Goal: Task Accomplishment & Management: Use online tool/utility

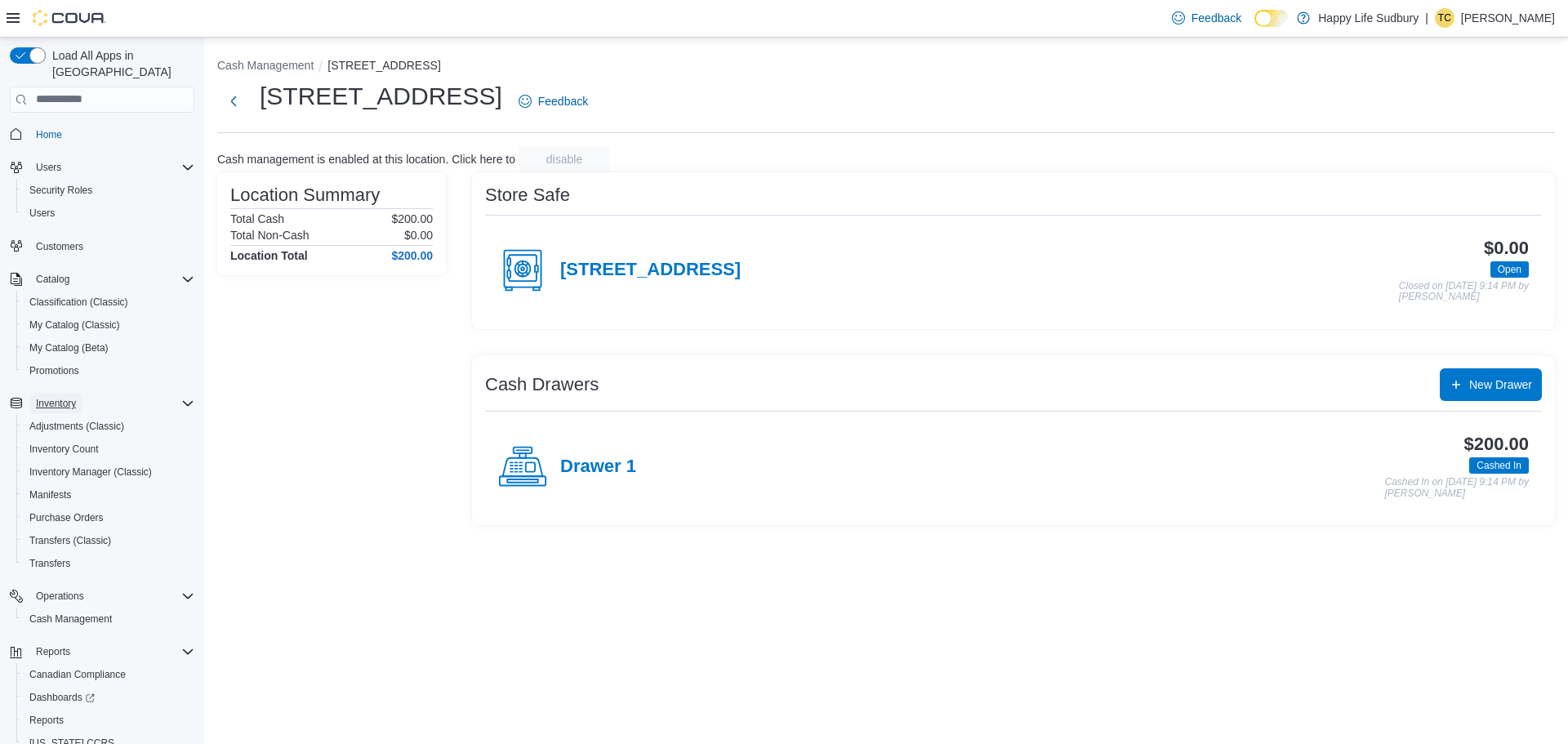
click at [82, 393] on button "Inventory" at bounding box center [56, 403] width 53 height 20
click at [65, 443] on span "Inventory Count" at bounding box center [65, 449] width 70 height 13
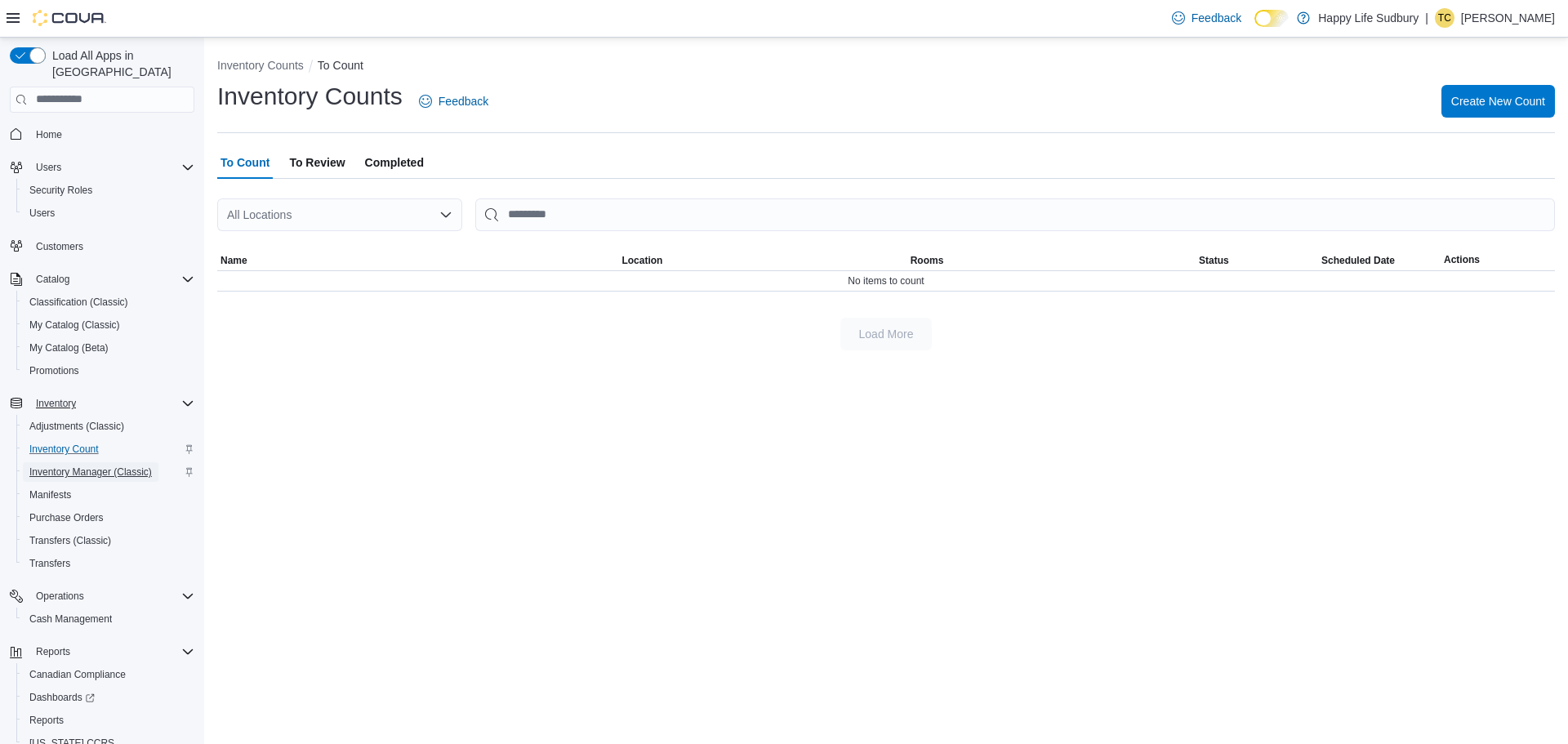
click at [84, 465] on span "Inventory Manager (Classic)" at bounding box center [91, 471] width 122 height 13
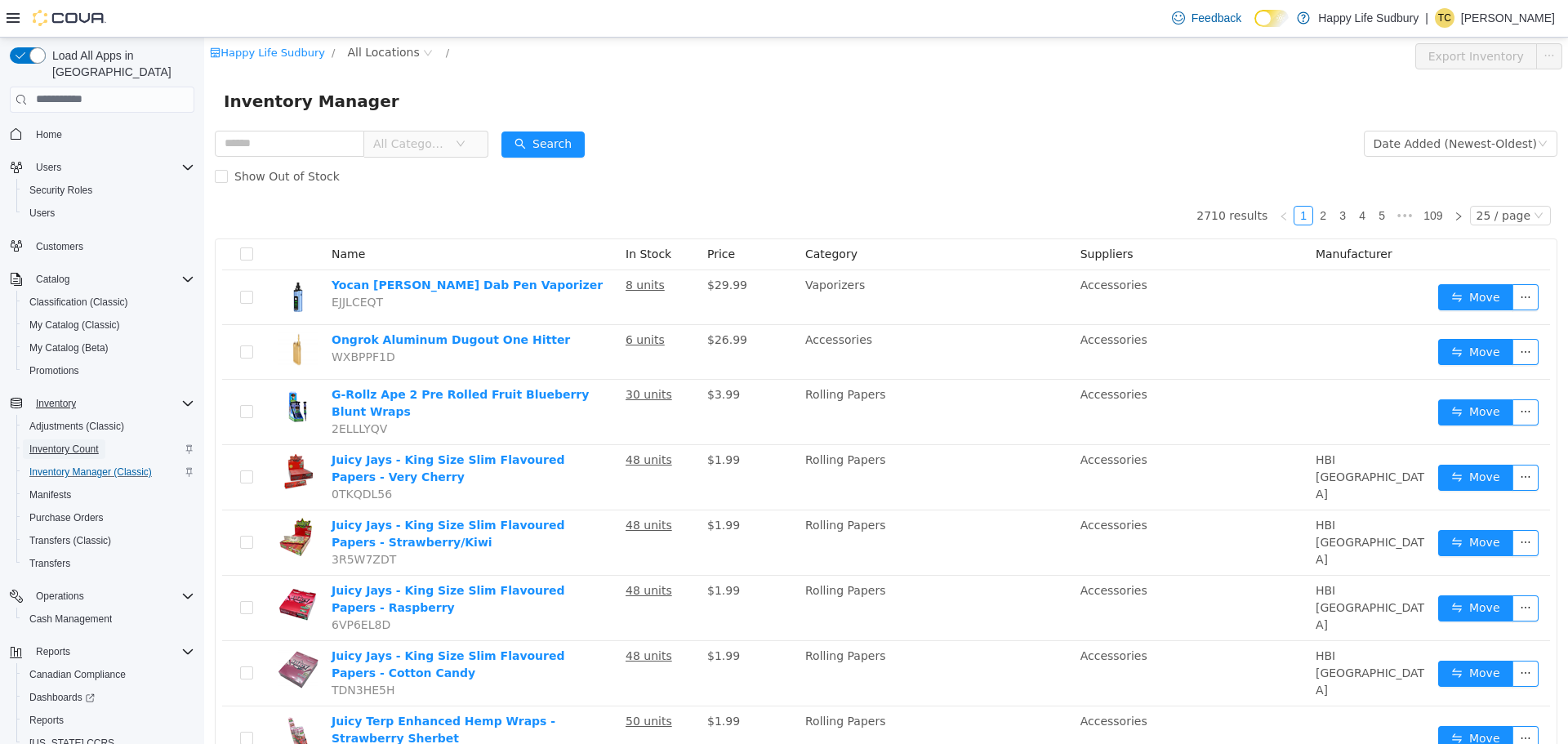
click at [87, 443] on span "Inventory Count" at bounding box center [65, 449] width 70 height 13
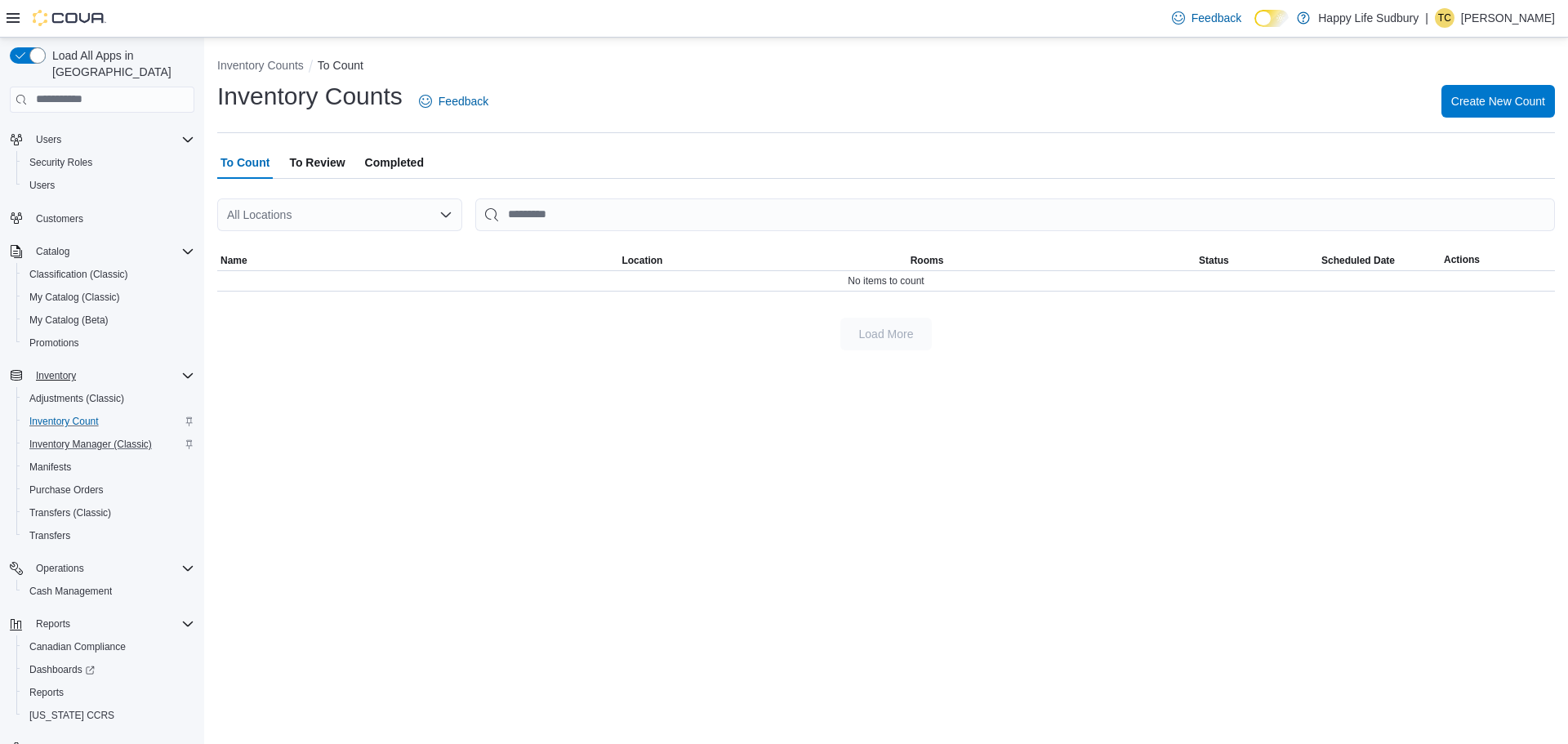
scroll to position [53, 0]
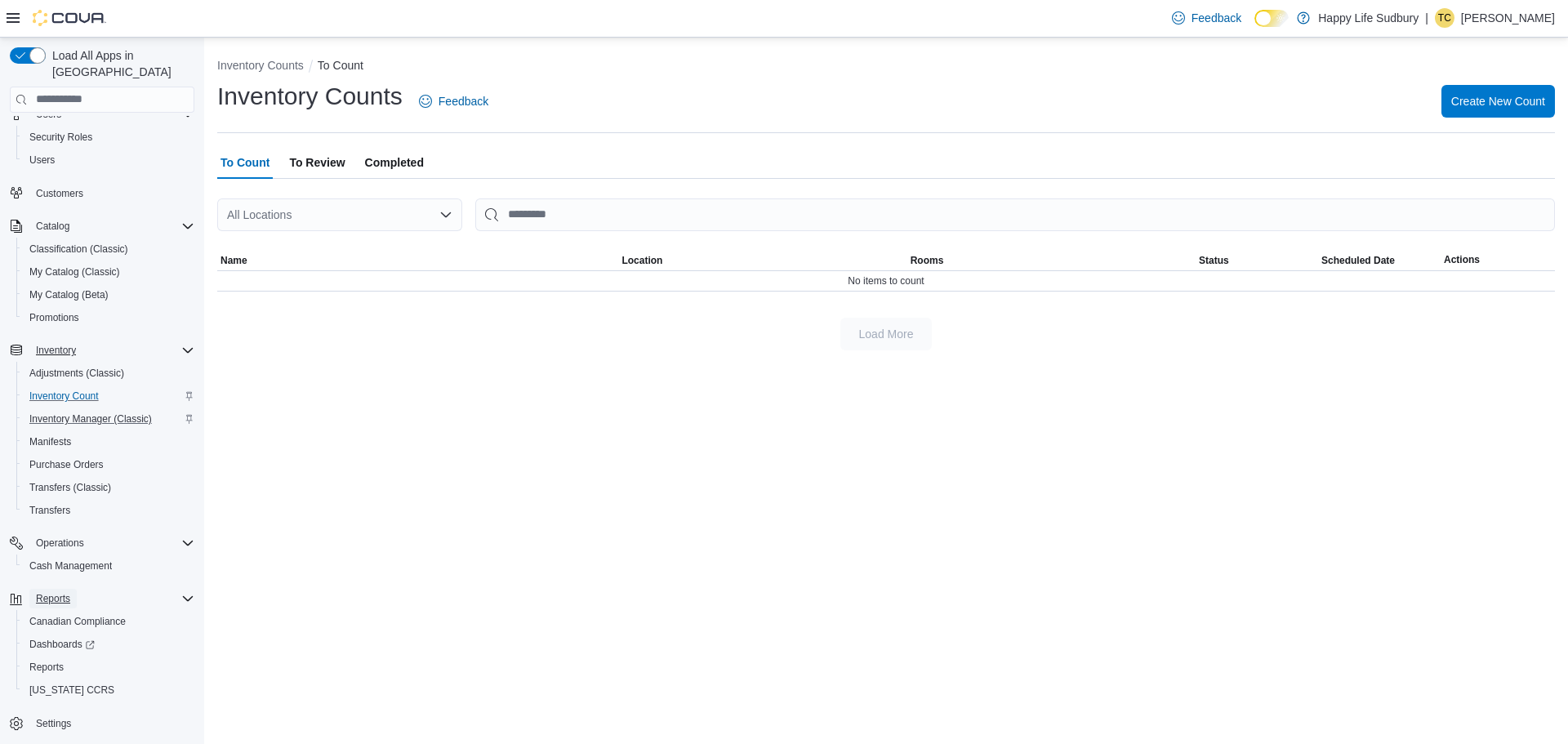
click at [51, 593] on span "Reports" at bounding box center [53, 599] width 34 height 13
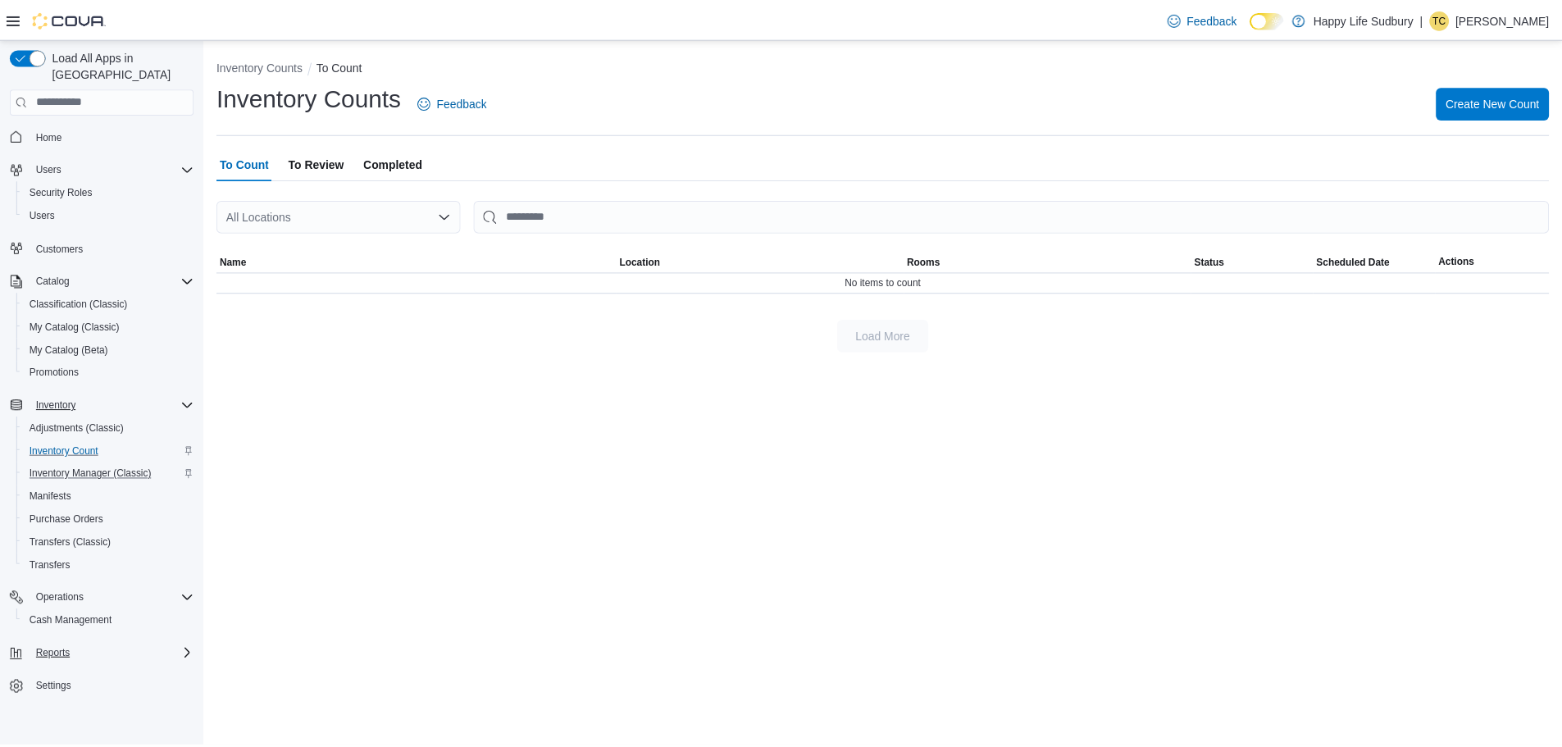
scroll to position [0, 0]
click at [48, 648] on span "Reports" at bounding box center [53, 654] width 34 height 13
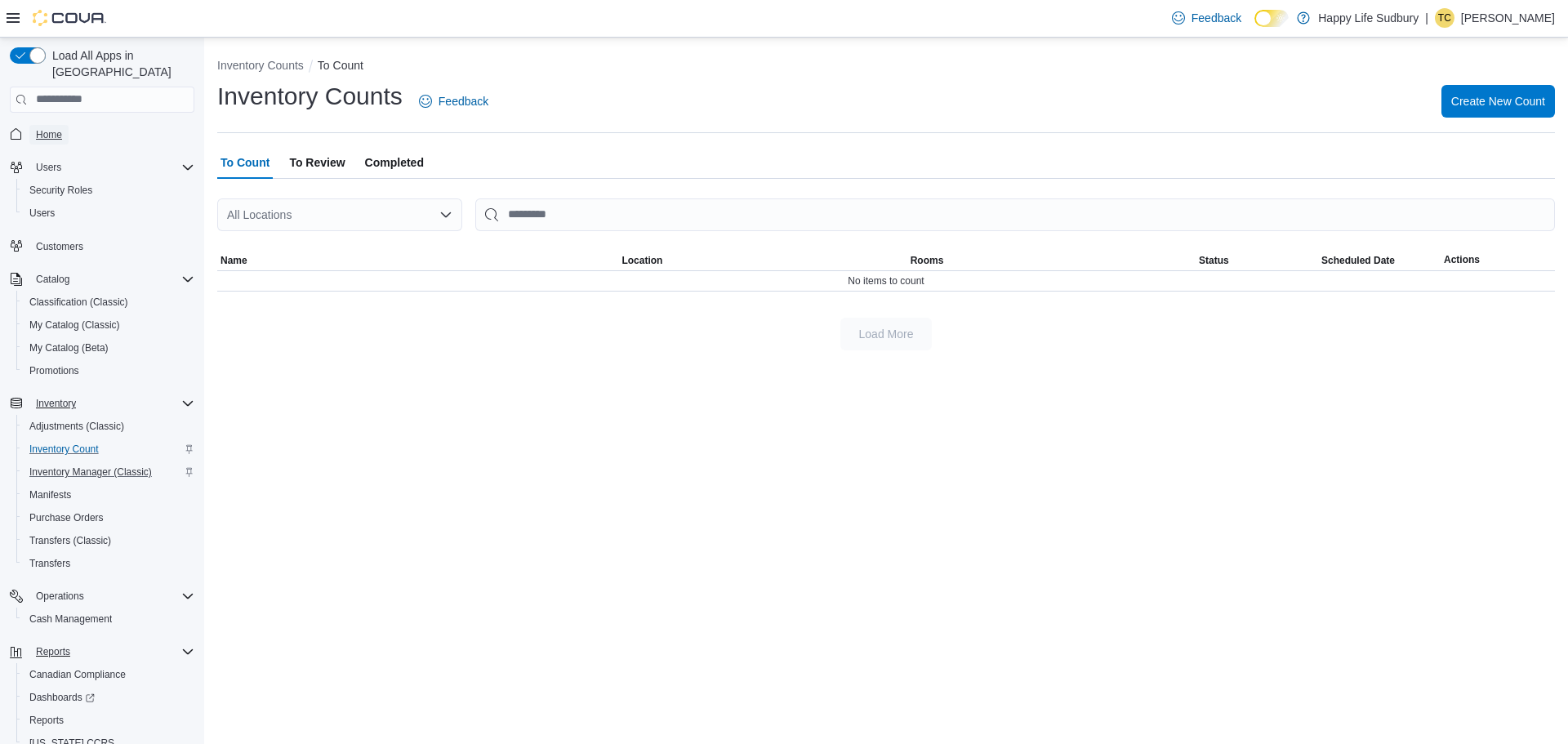
click at [55, 128] on span "Home" at bounding box center [49, 134] width 26 height 13
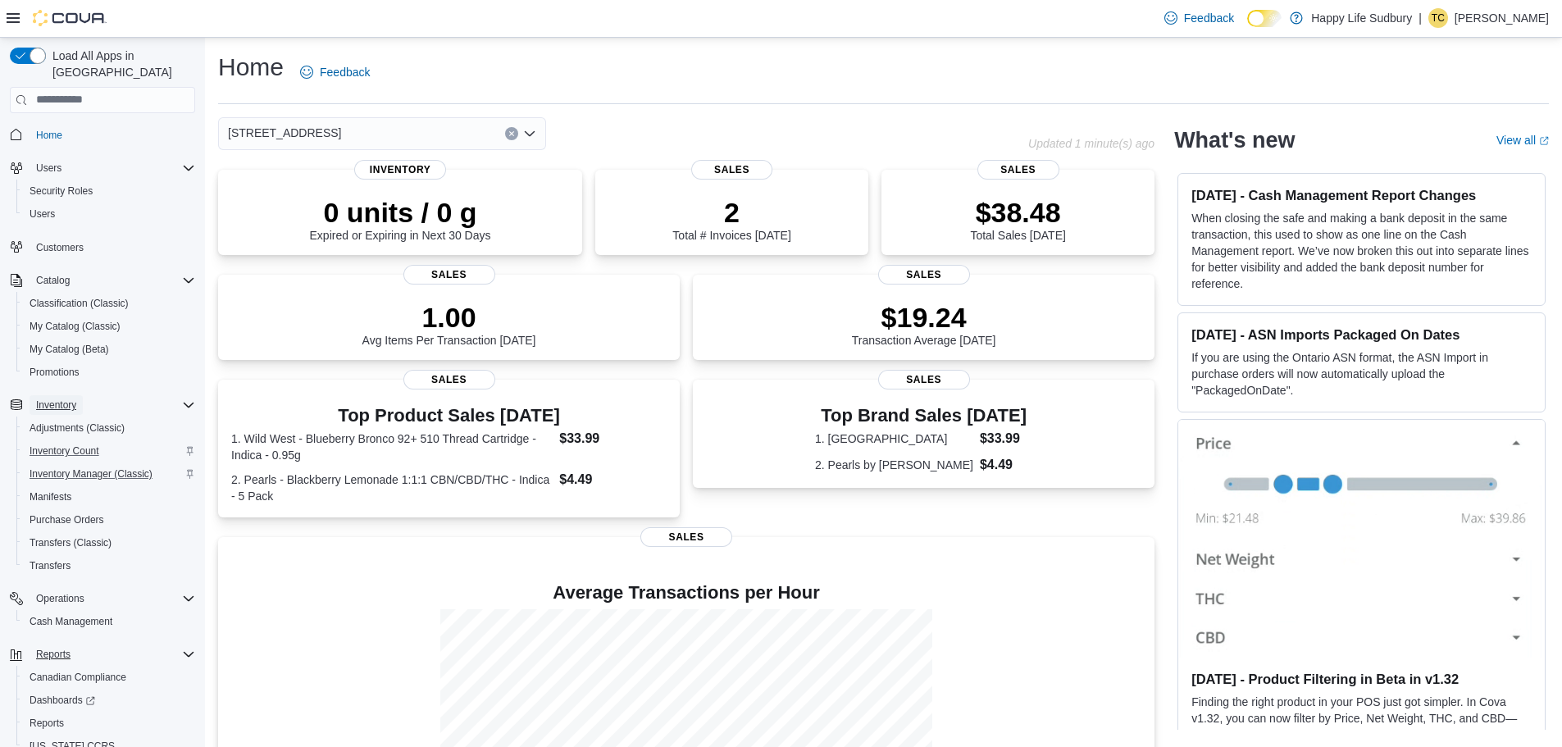
click at [47, 399] on span "Inventory" at bounding box center [56, 405] width 40 height 13
click at [52, 445] on span "Inventory Count" at bounding box center [65, 451] width 70 height 13
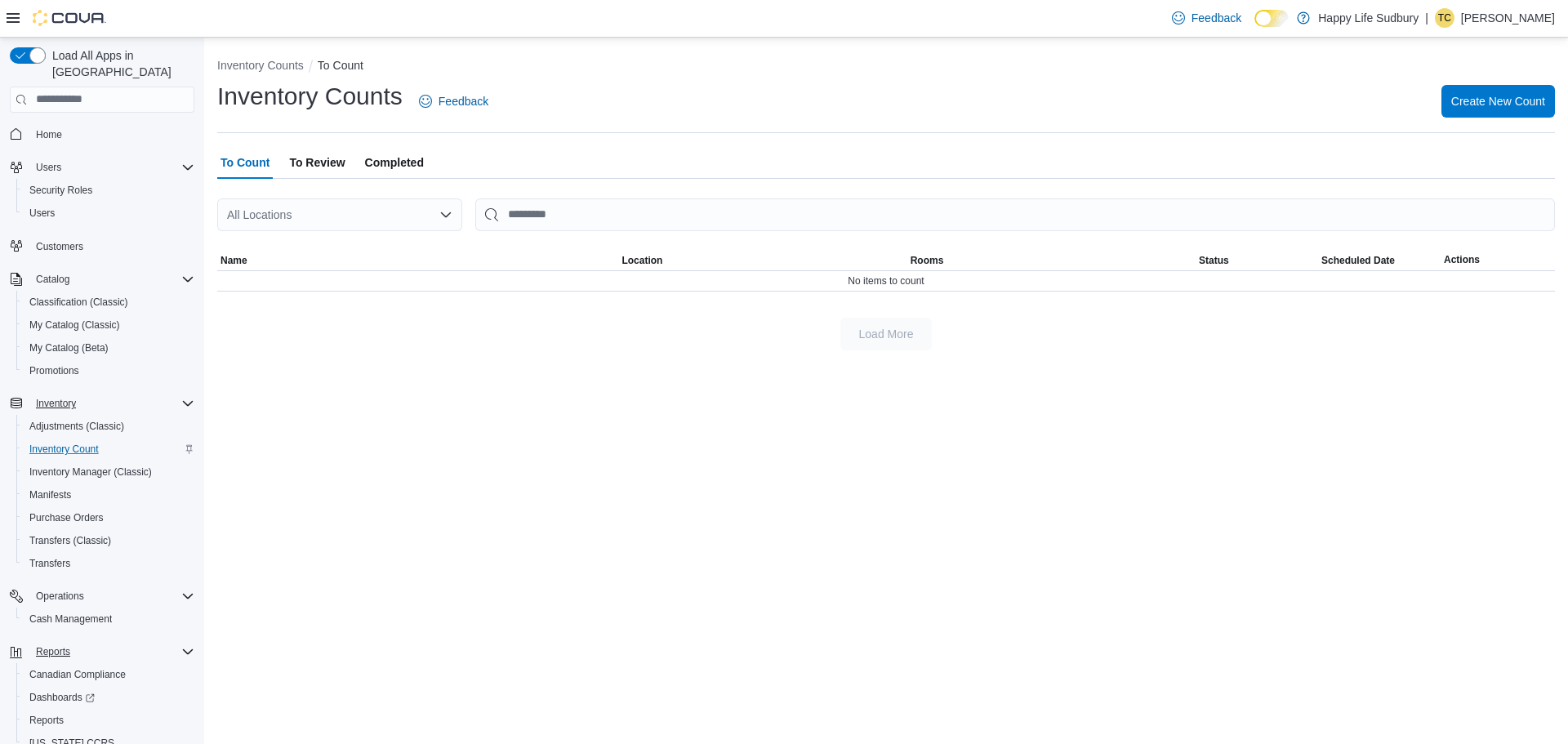
click at [316, 156] on span "To Review" at bounding box center [317, 162] width 56 height 33
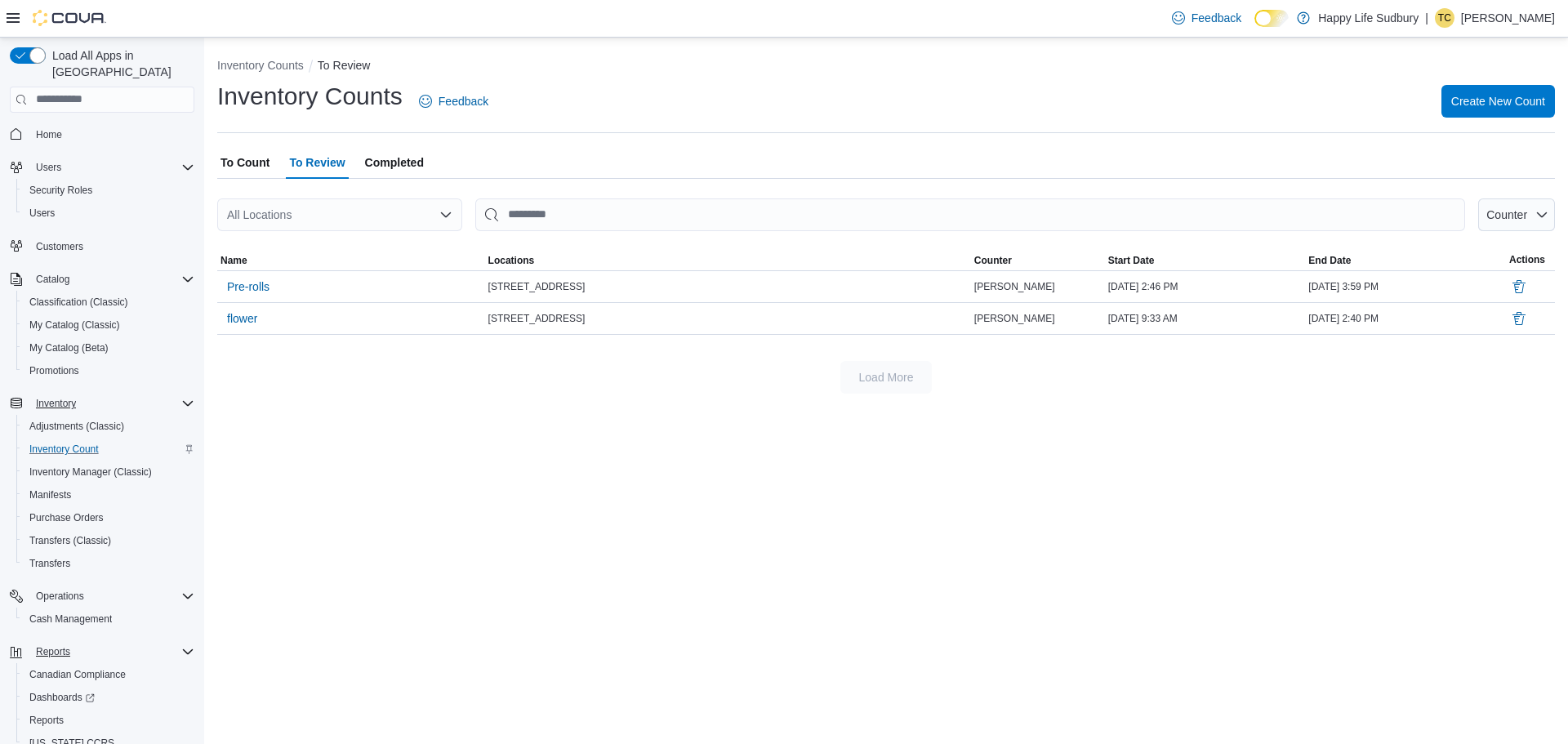
click at [251, 159] on span "To Count" at bounding box center [244, 162] width 49 height 33
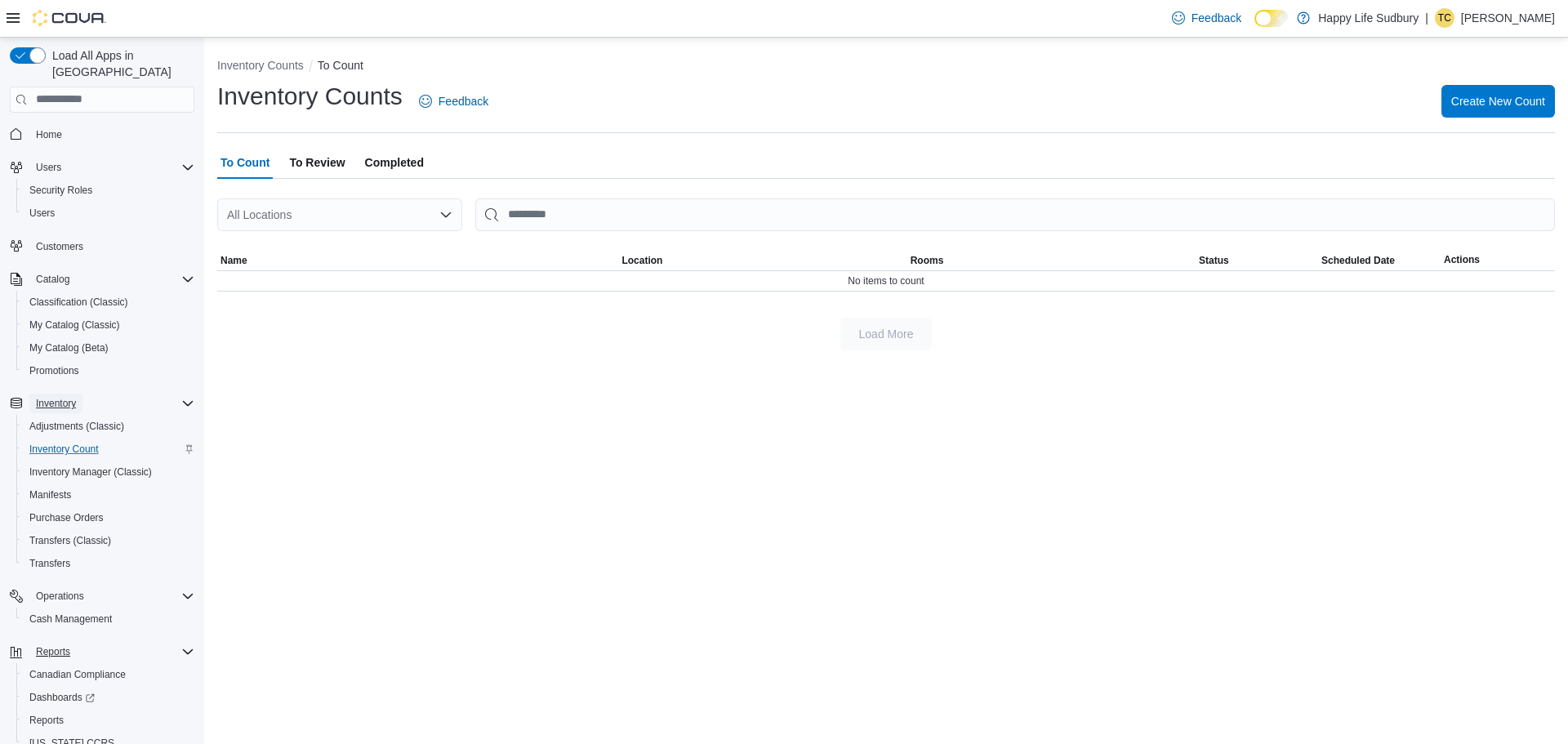
click at [61, 397] on span "Inventory" at bounding box center [56, 403] width 40 height 13
click at [95, 610] on span "Cash Management" at bounding box center [71, 620] width 83 height 20
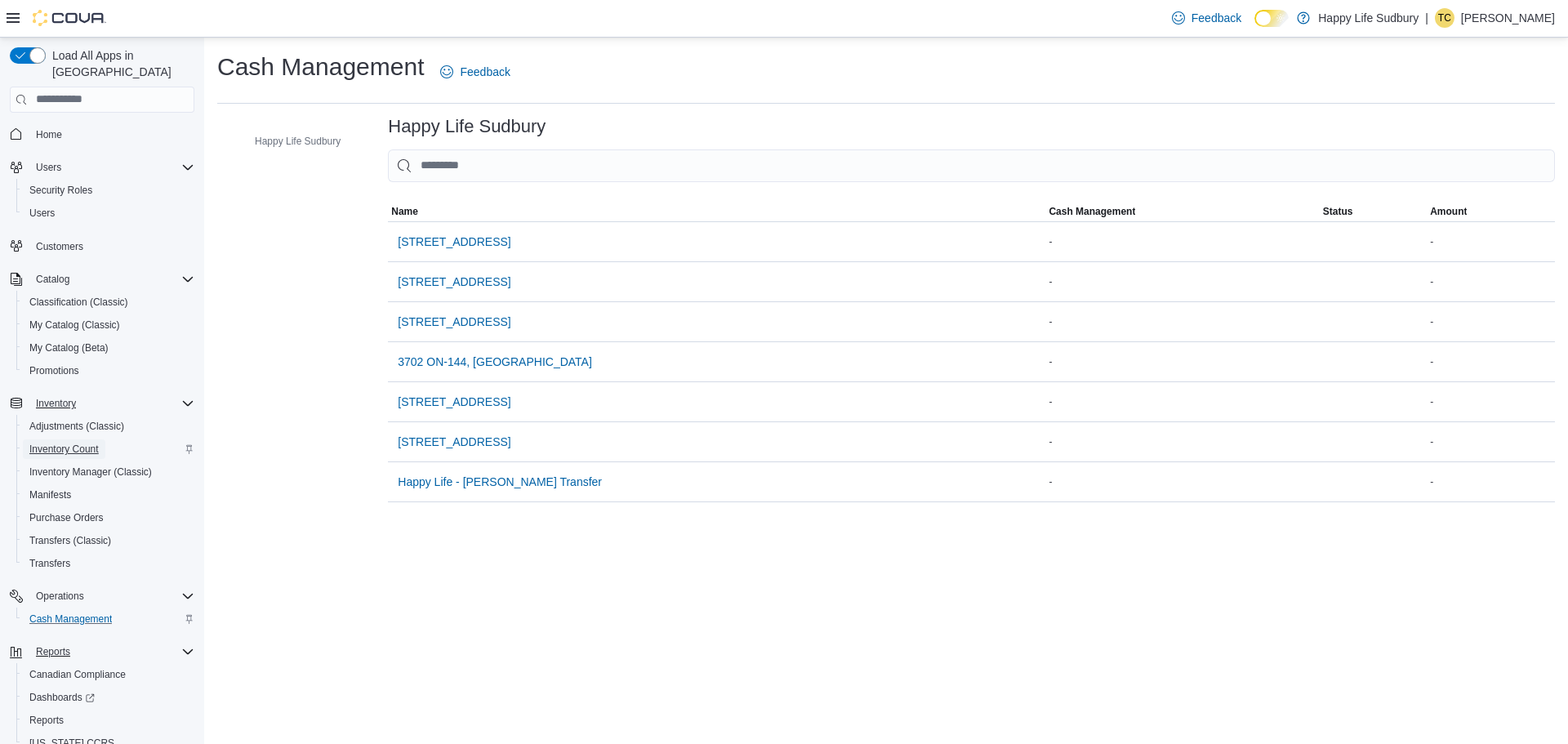
click at [57, 439] on span "Inventory Count" at bounding box center [65, 449] width 70 height 20
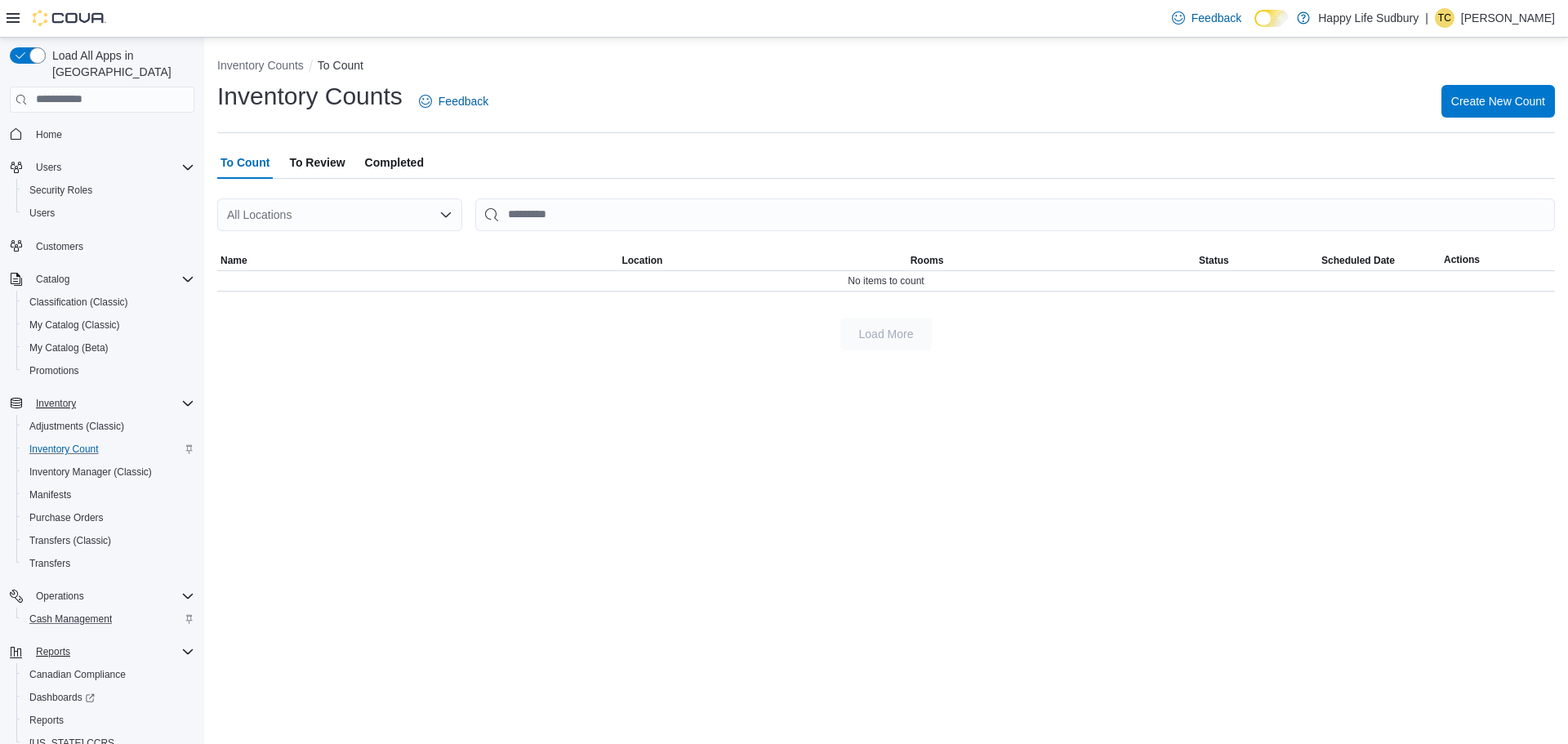
click at [443, 203] on div "All Locations" at bounding box center [339, 214] width 245 height 33
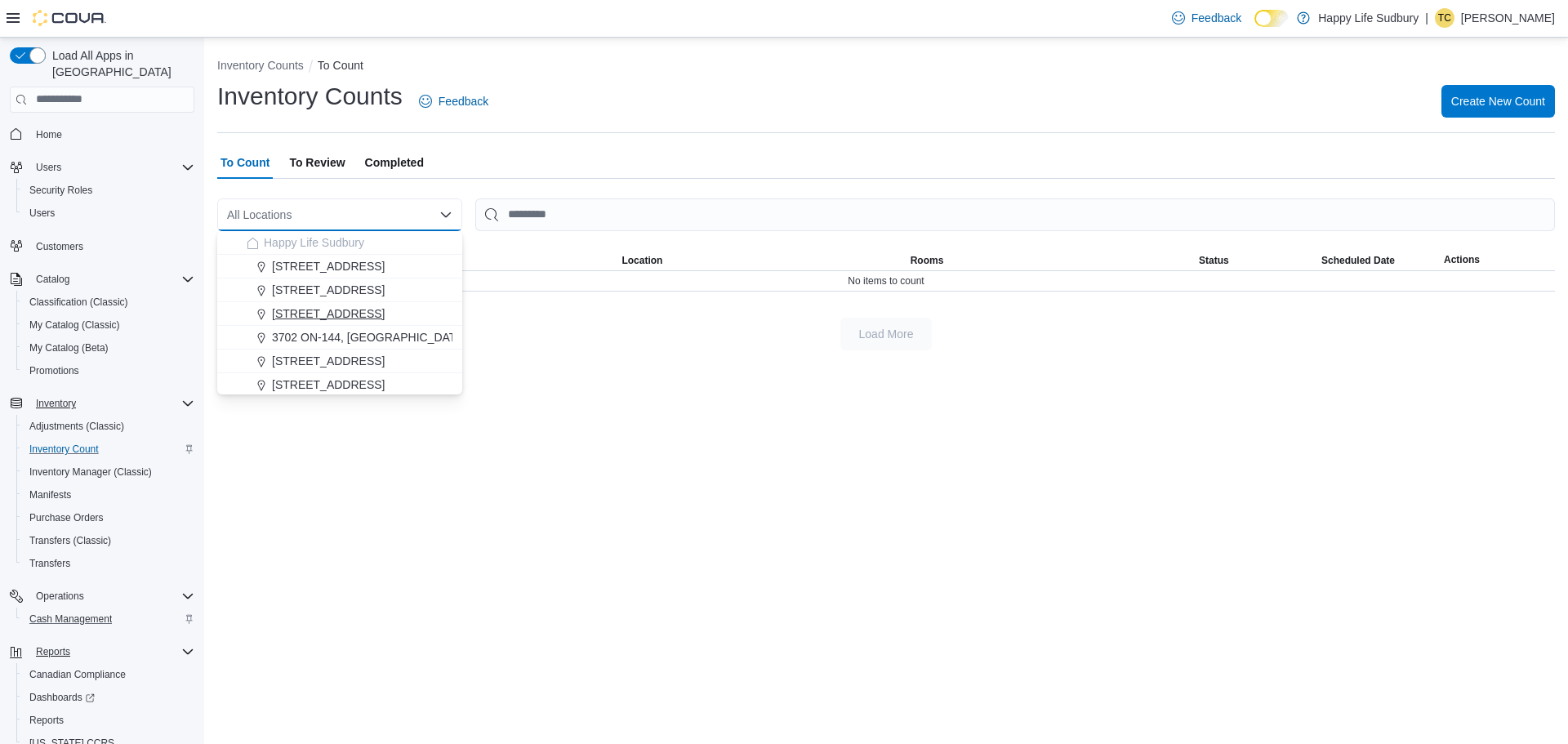
click at [384, 307] on span "[STREET_ADDRESS]" at bounding box center [328, 314] width 112 height 16
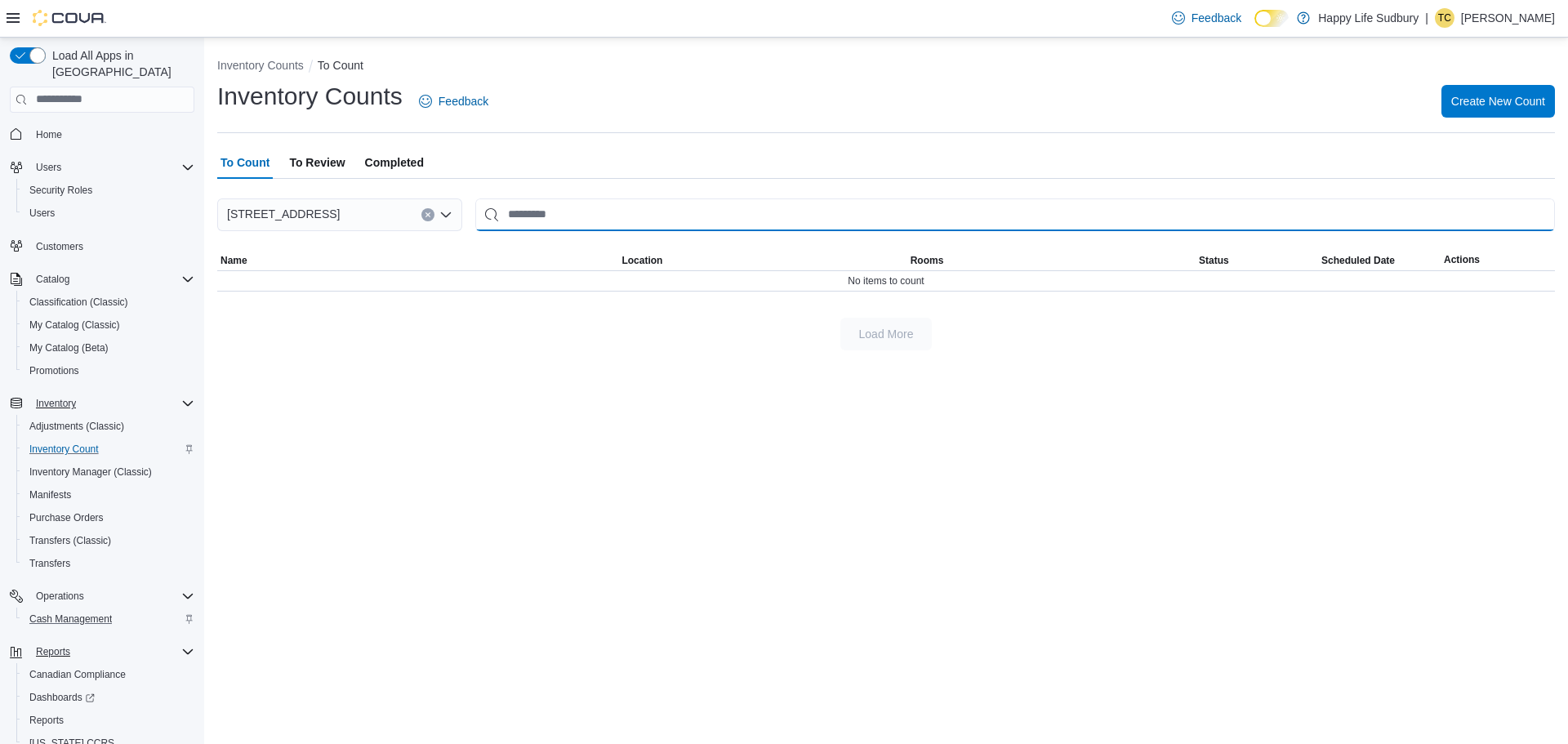
click at [522, 216] on input "This is a search bar. After typing your query, hit enter to filter the results …" at bounding box center [1014, 214] width 1079 height 33
click at [392, 161] on span "Completed" at bounding box center [394, 162] width 59 height 33
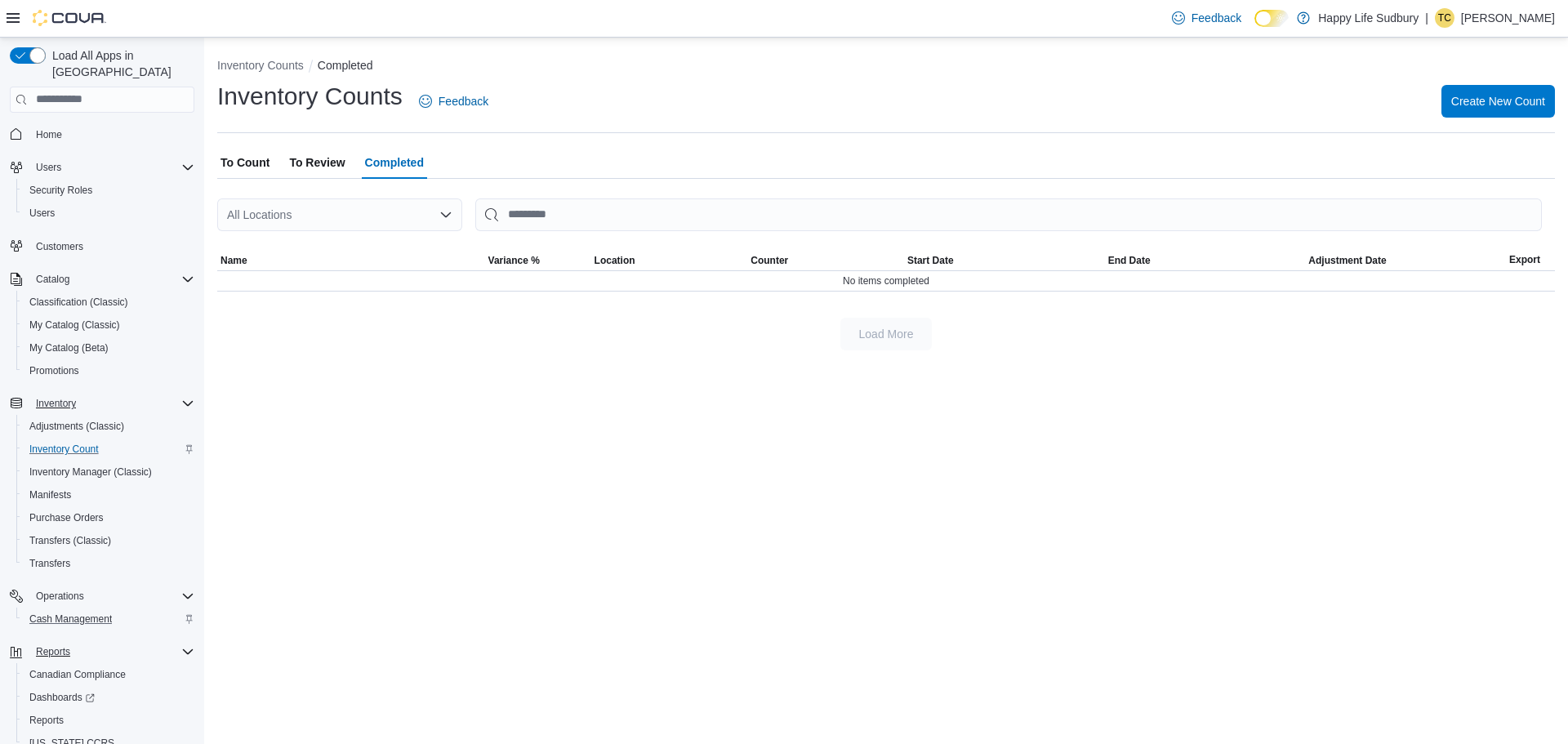
click at [312, 153] on span "To Review" at bounding box center [317, 162] width 56 height 33
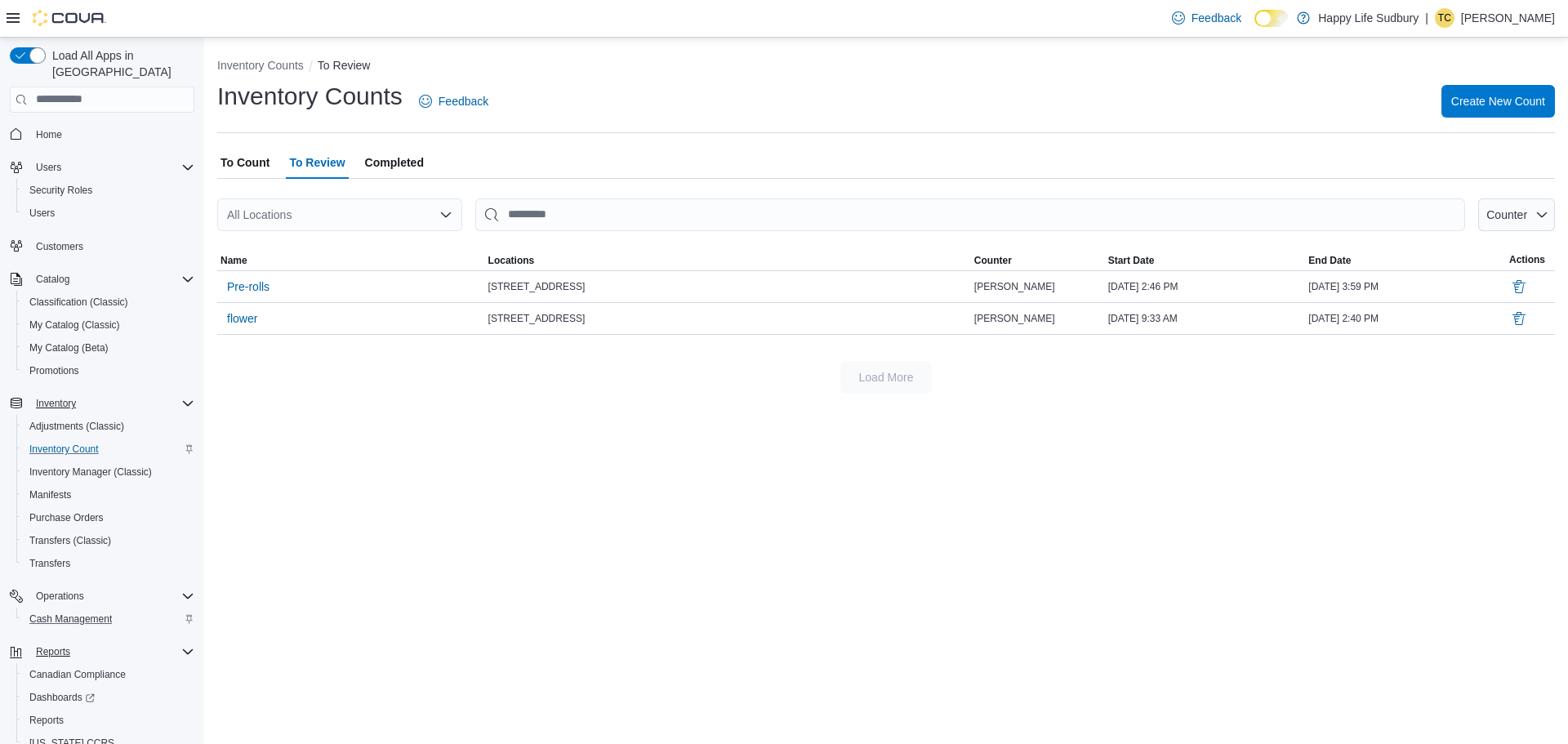
click at [250, 170] on span "To Count" at bounding box center [244, 162] width 49 height 33
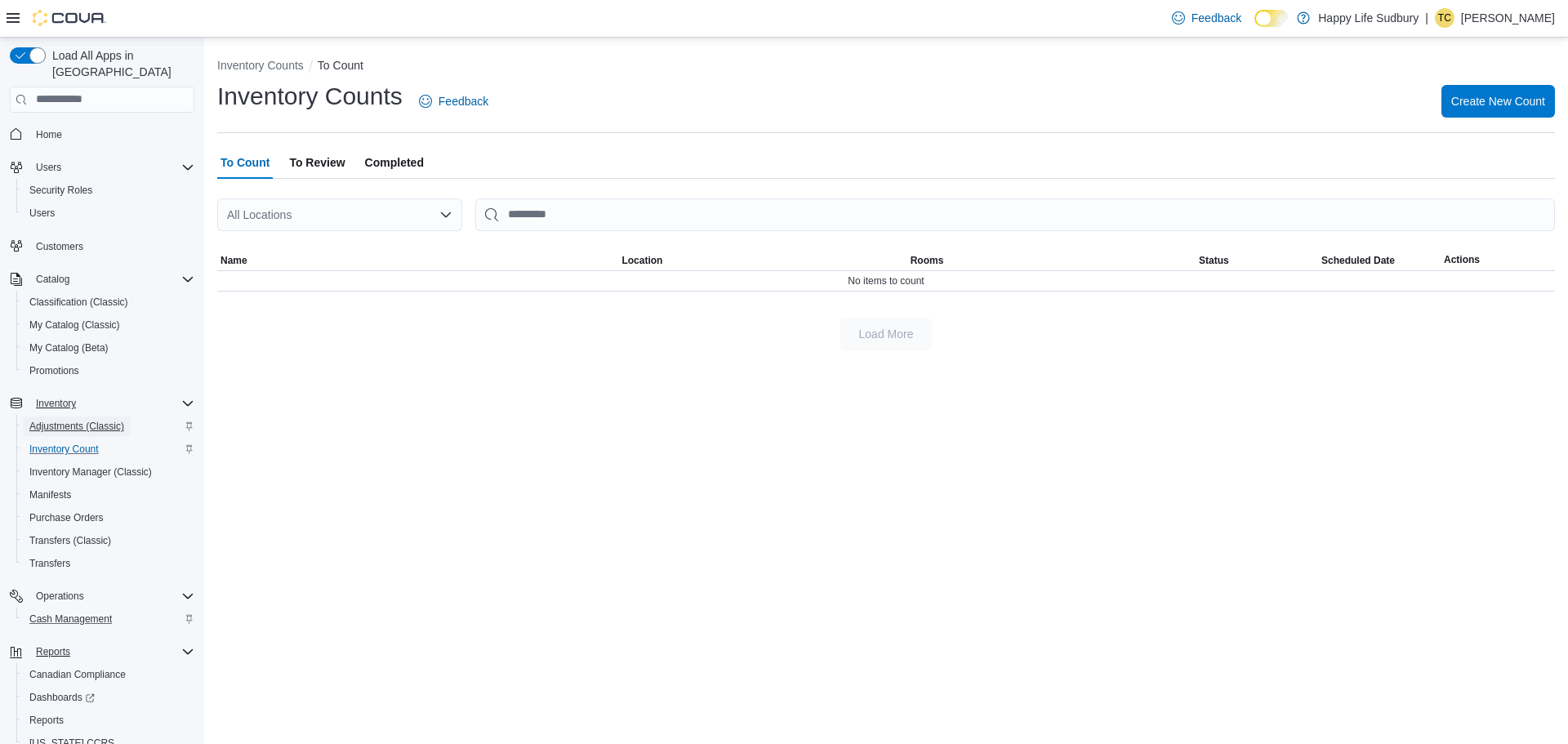
click at [53, 420] on span "Adjustments (Classic)" at bounding box center [77, 426] width 95 height 13
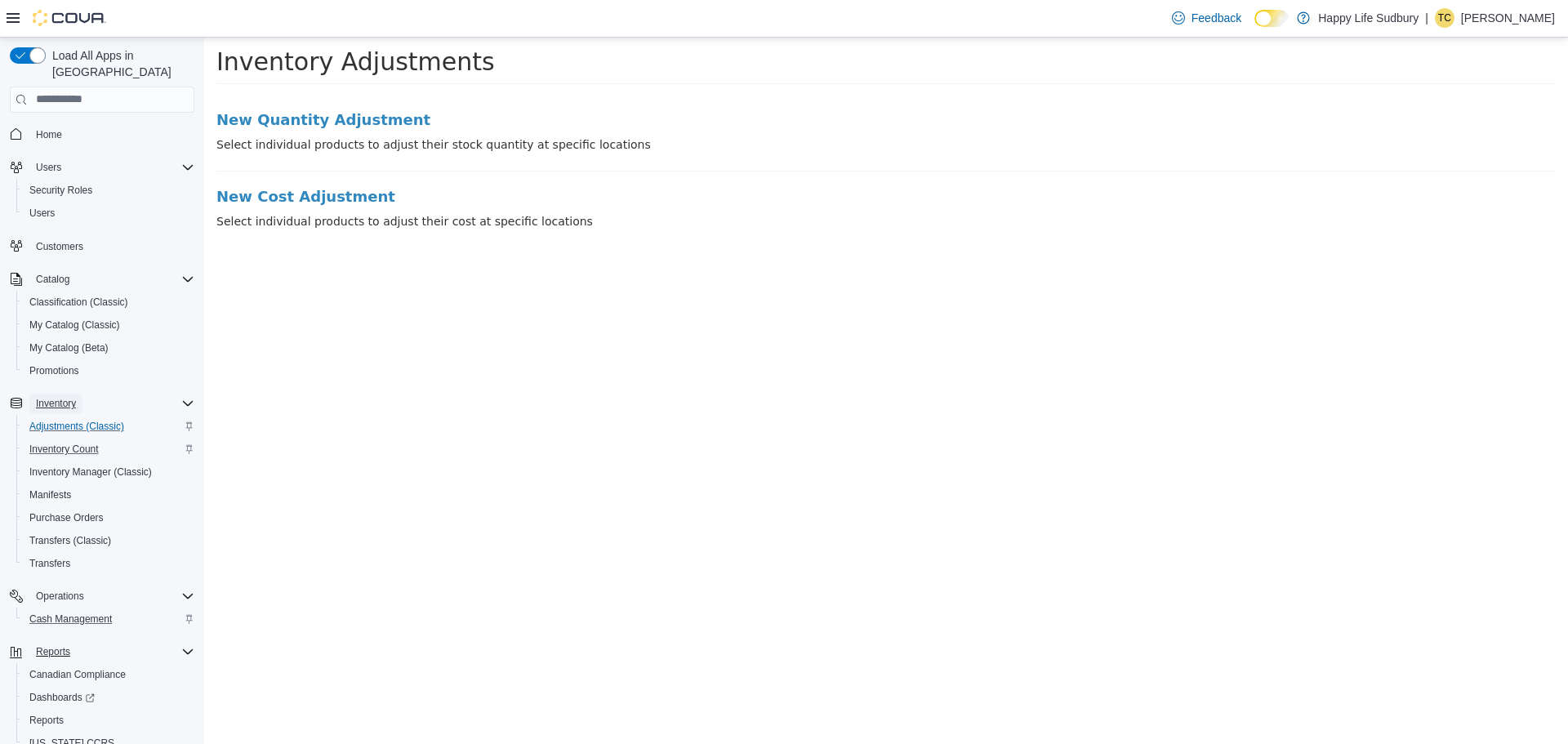
click at [65, 397] on span "Inventory" at bounding box center [56, 403] width 40 height 13
click at [64, 443] on span "Inventory Count" at bounding box center [65, 449] width 70 height 13
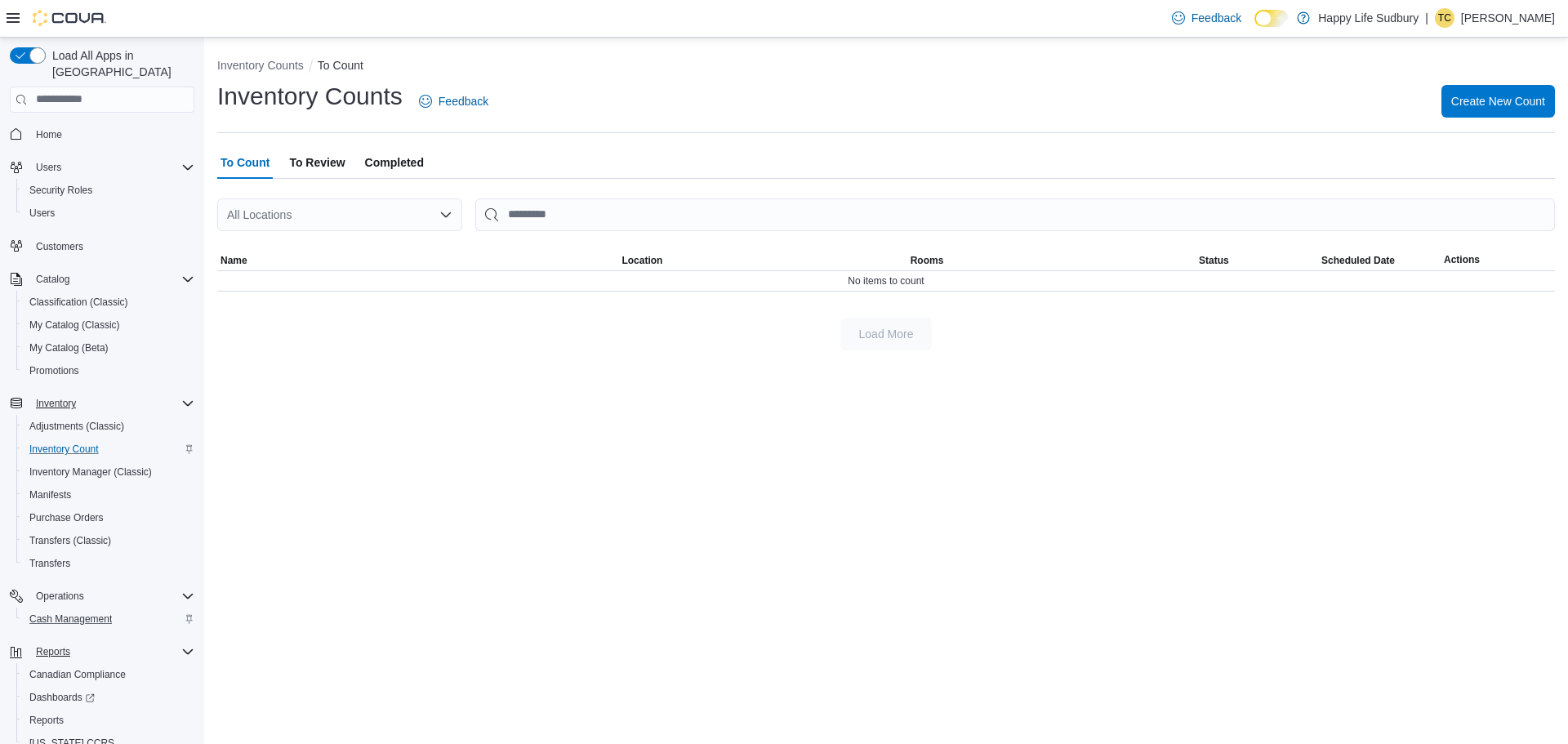
click at [327, 170] on span "To Review" at bounding box center [317, 162] width 56 height 33
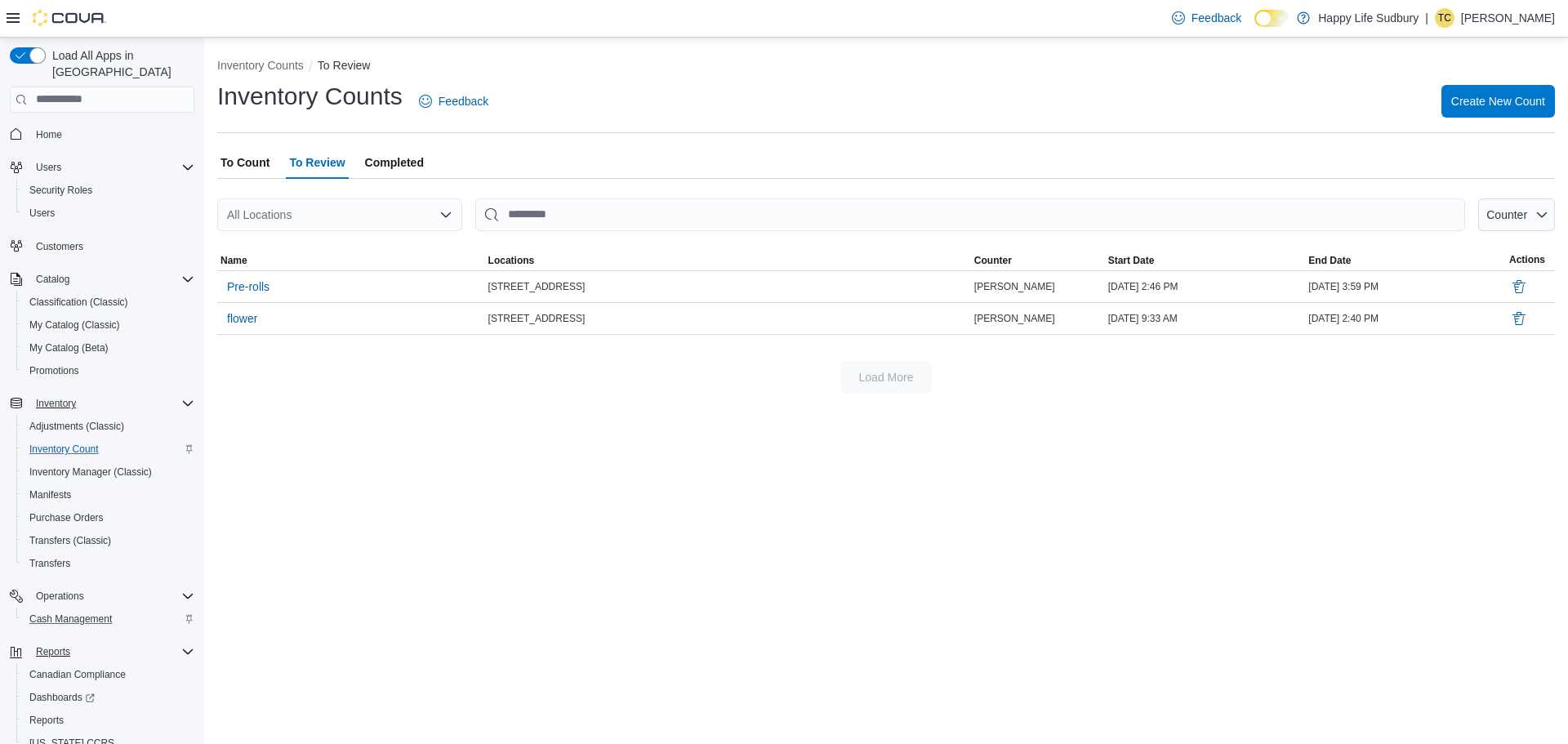
click at [391, 220] on div "All Locations" at bounding box center [339, 214] width 245 height 33
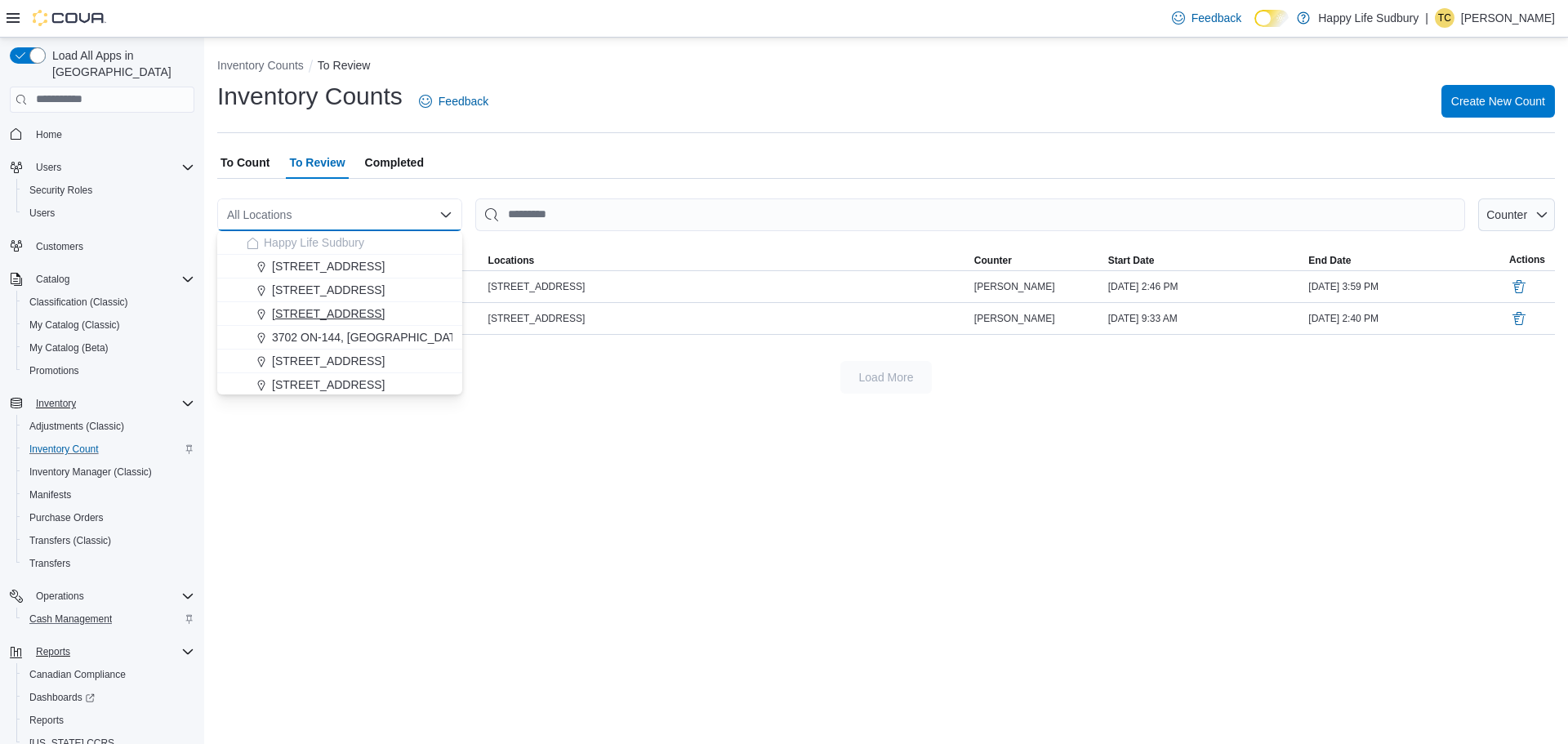
click at [375, 319] on span "[STREET_ADDRESS]" at bounding box center [328, 314] width 112 height 16
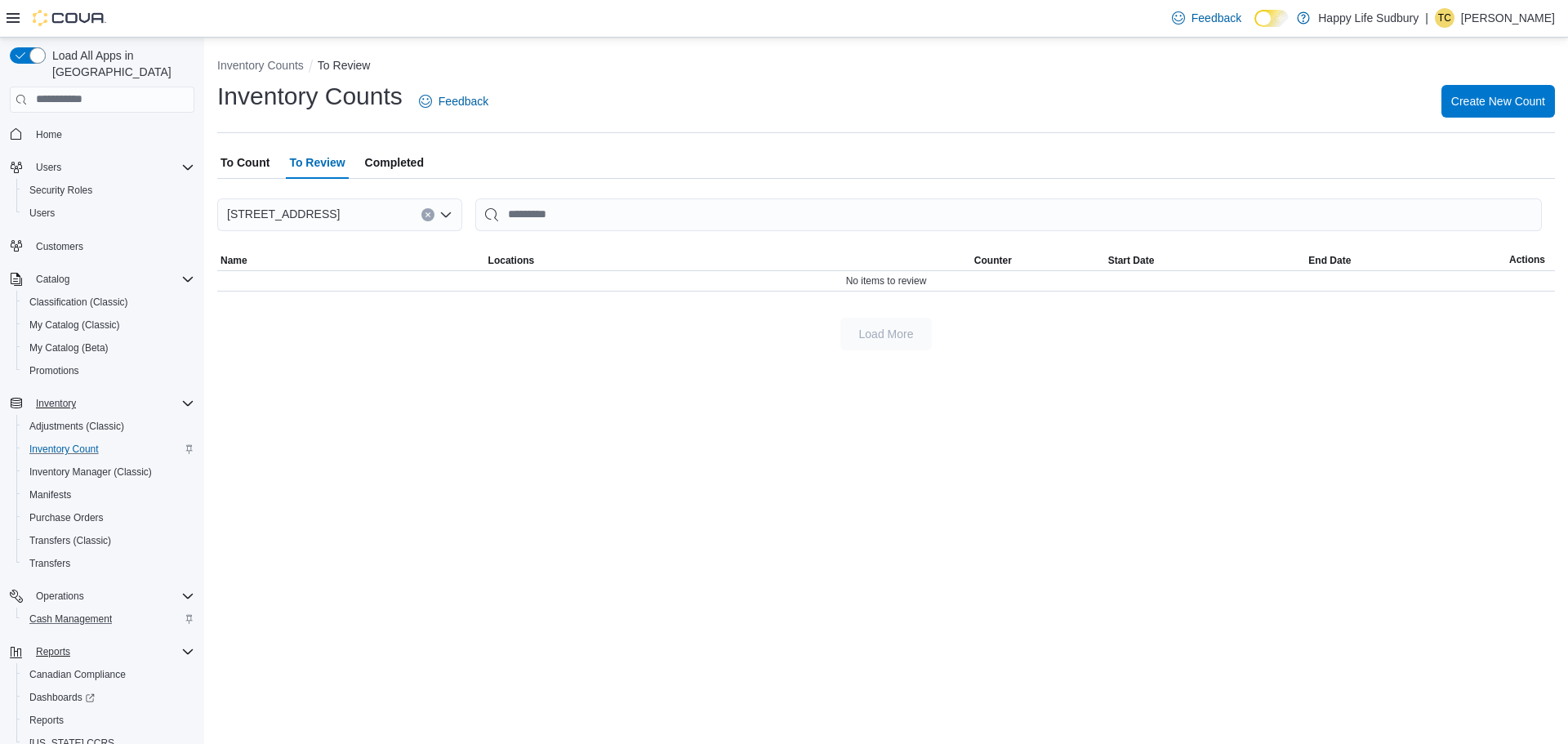
click at [541, 196] on div at bounding box center [885, 189] width 1337 height 20
click at [543, 216] on input "This is a search bar. After typing your query, hit enter to filter the results …" at bounding box center [1008, 214] width 1066 height 33
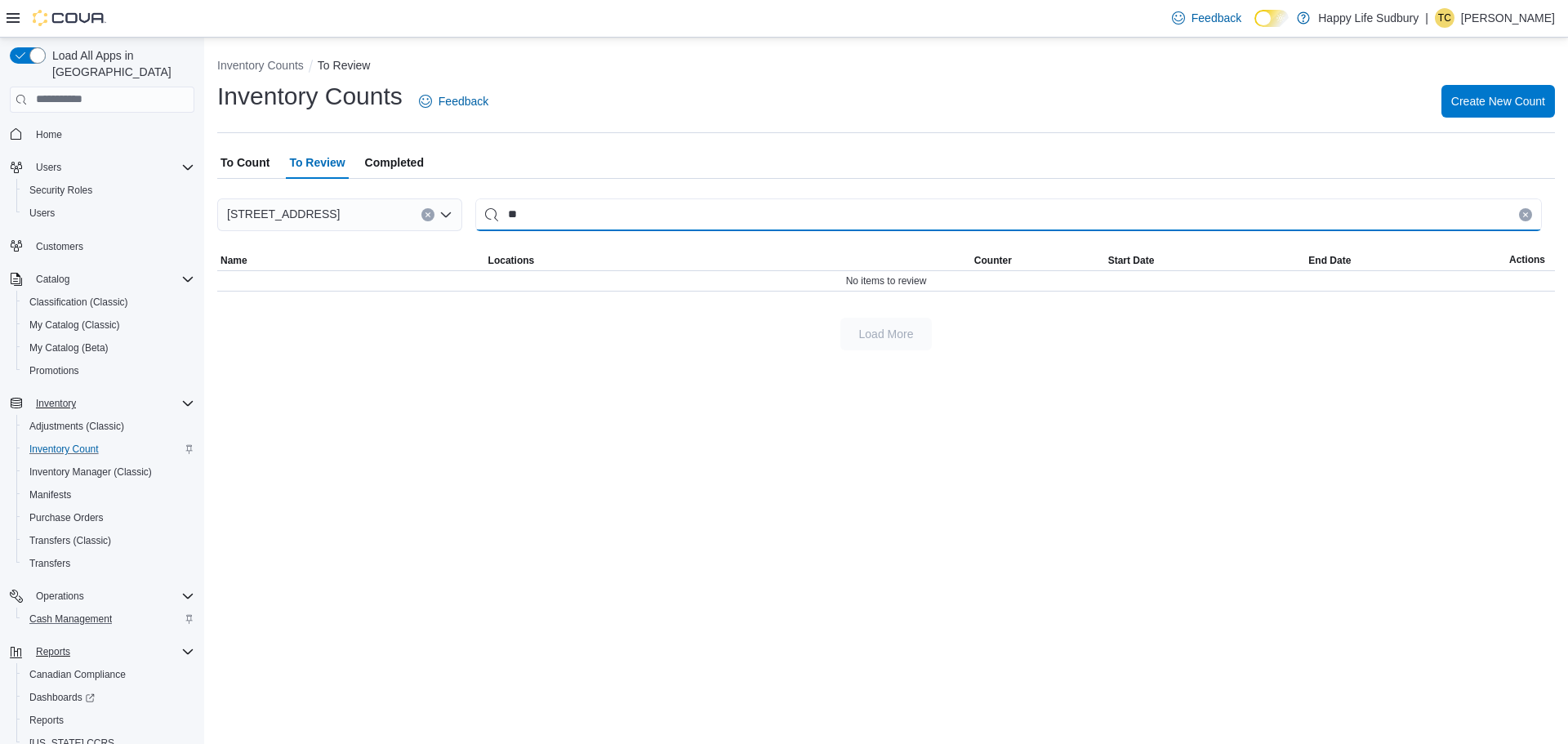
type input "*"
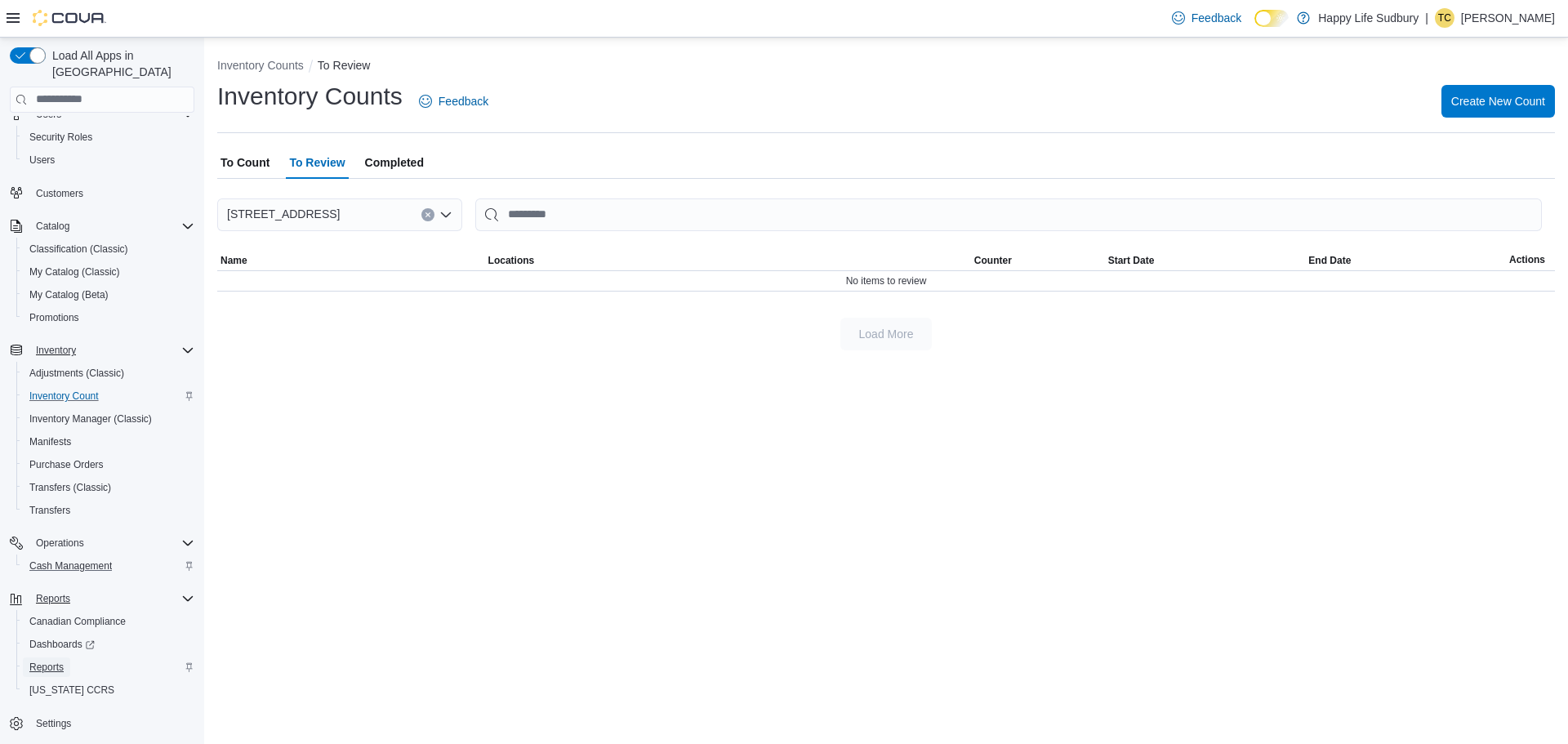
click at [41, 660] on span "Reports" at bounding box center [47, 666] width 34 height 13
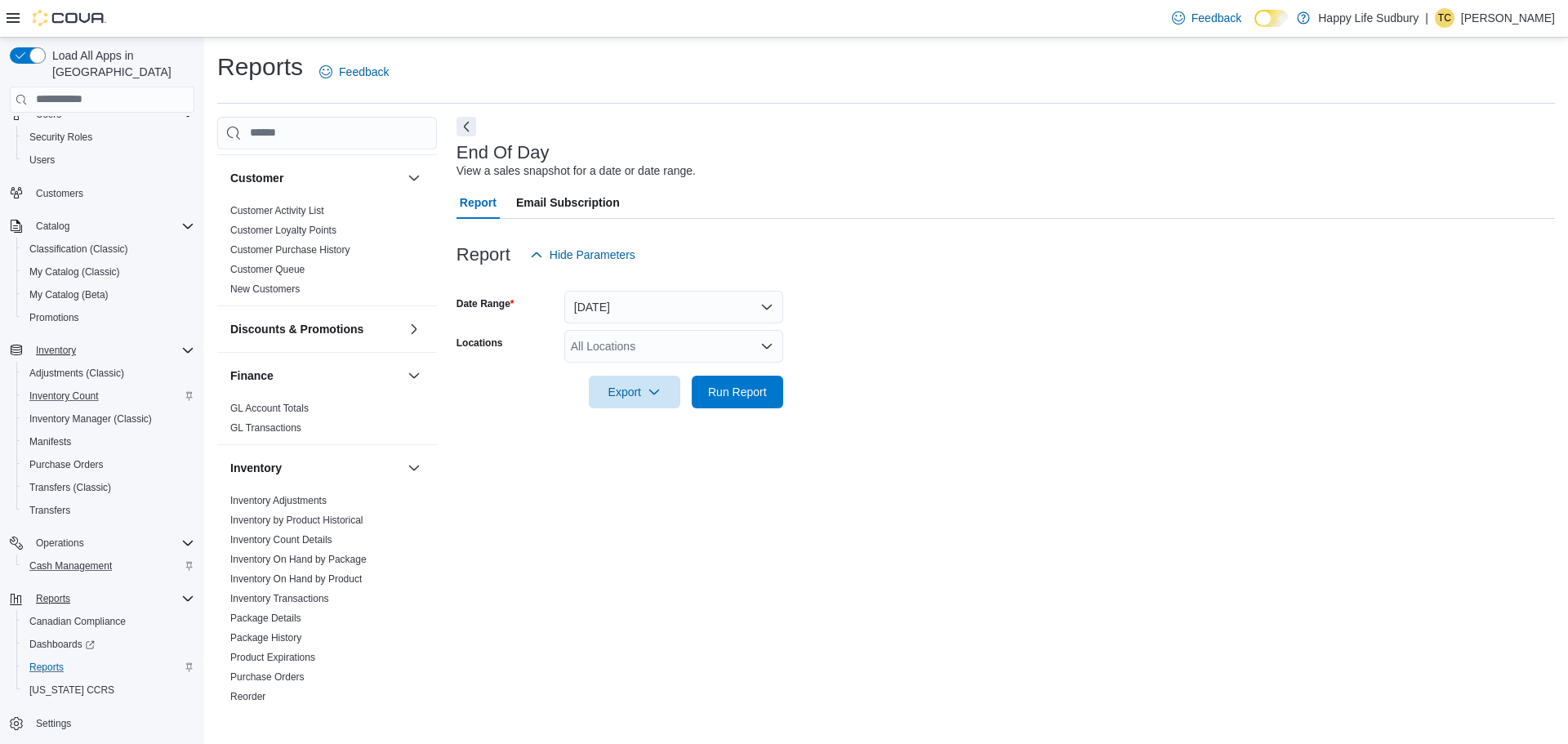
scroll to position [408, 0]
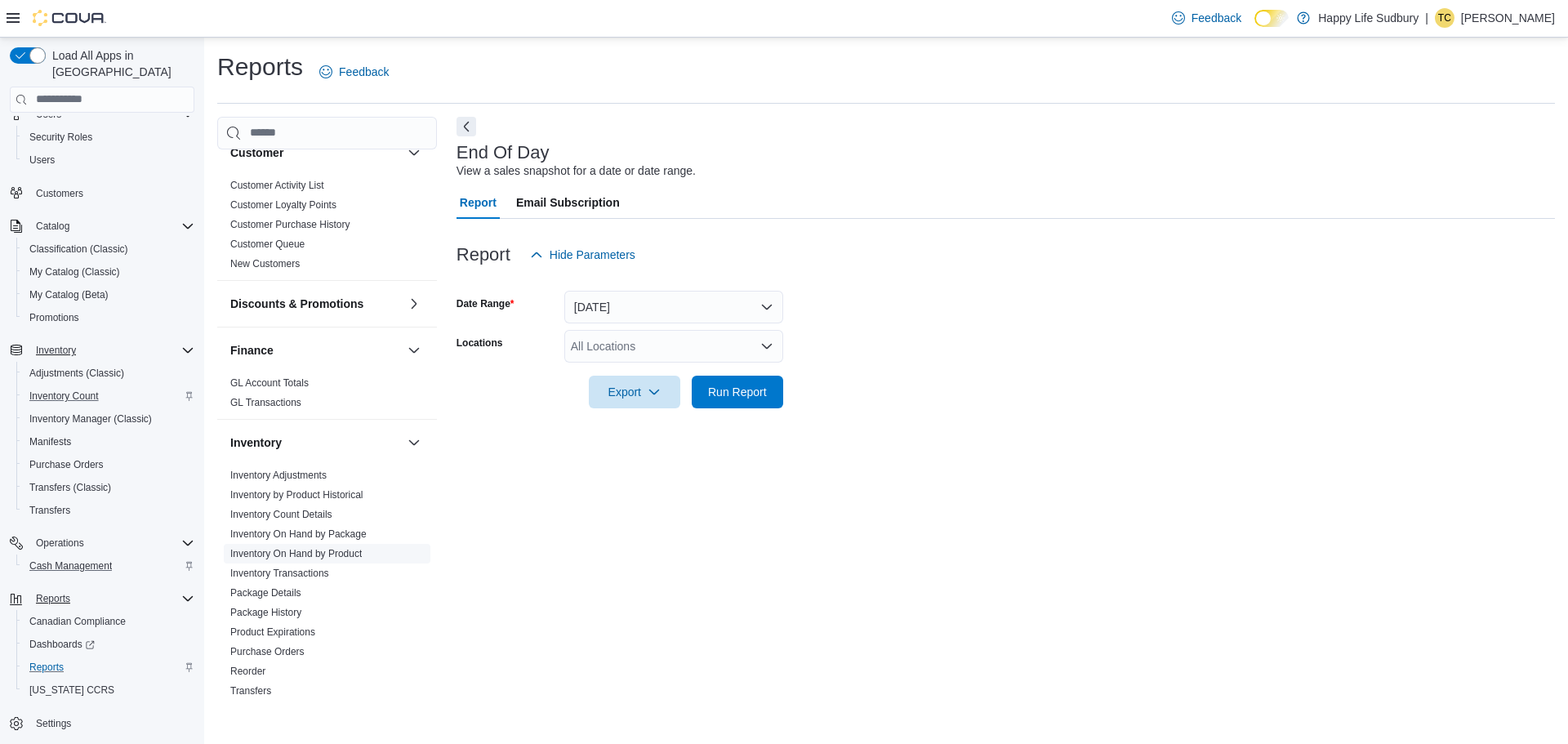
click at [291, 548] on link "Inventory On Hand by Product" at bounding box center [296, 553] width 131 height 11
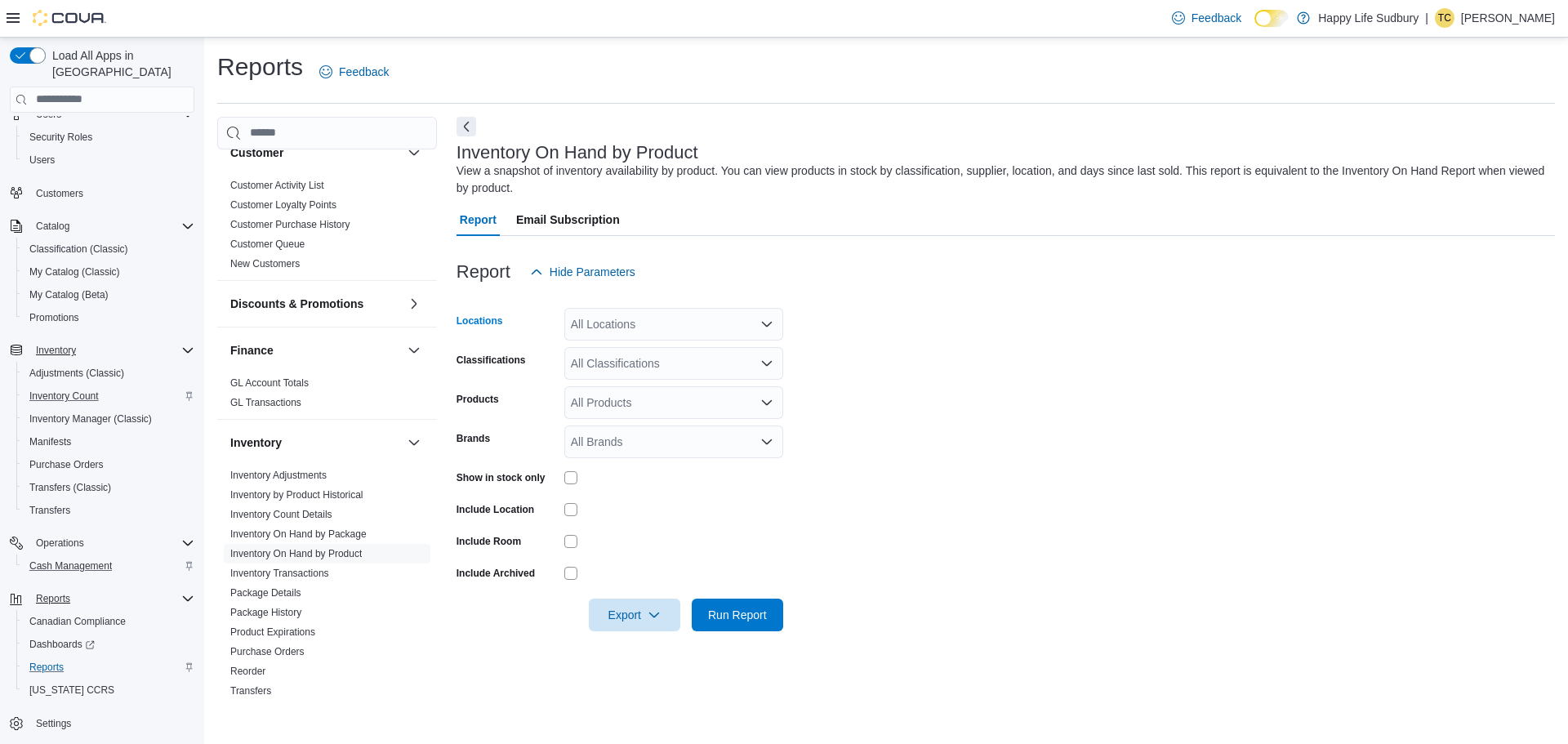
click at [762, 326] on icon "Open list of options" at bounding box center [767, 324] width 13 height 13
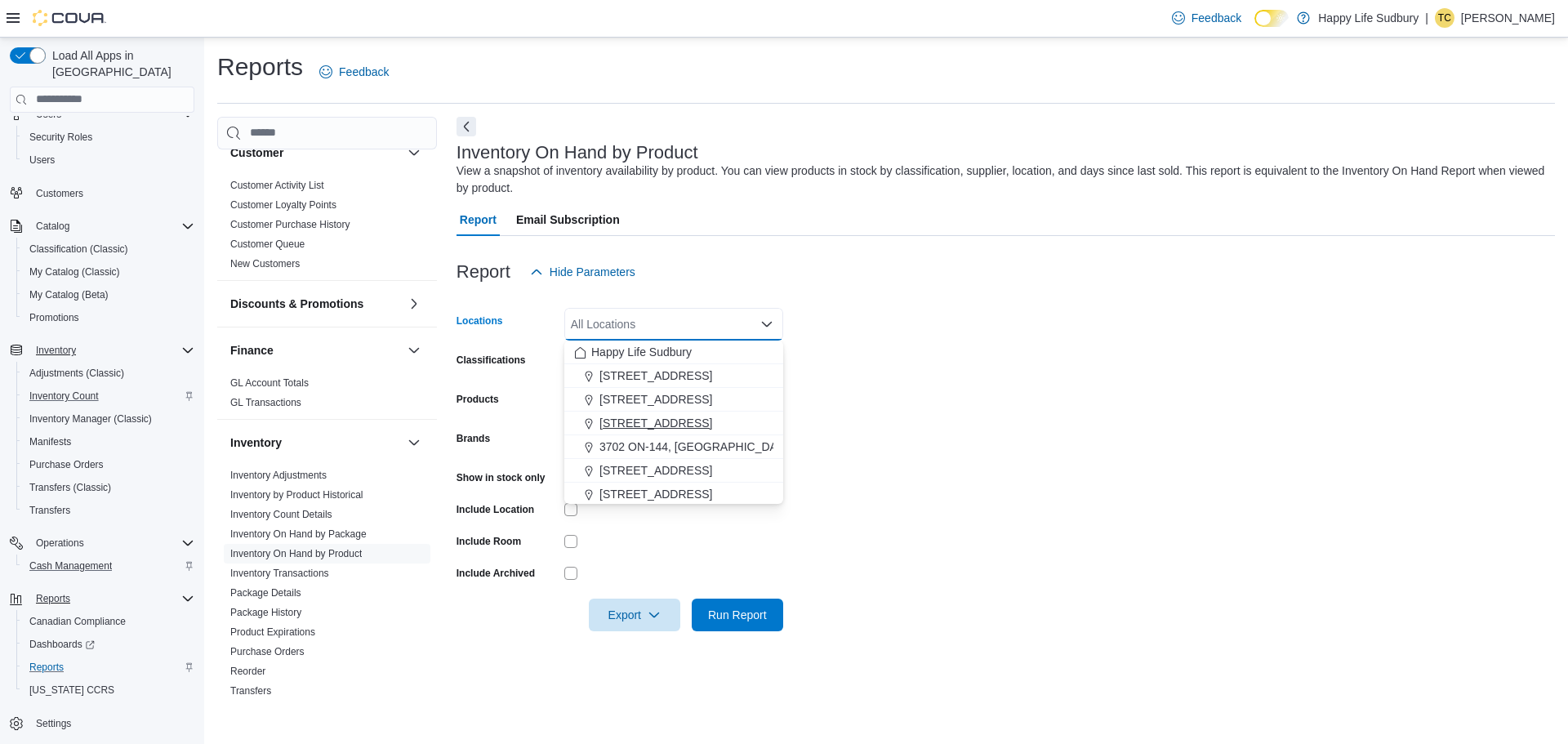
click at [729, 413] on button "[STREET_ADDRESS]" at bounding box center [674, 423] width 219 height 24
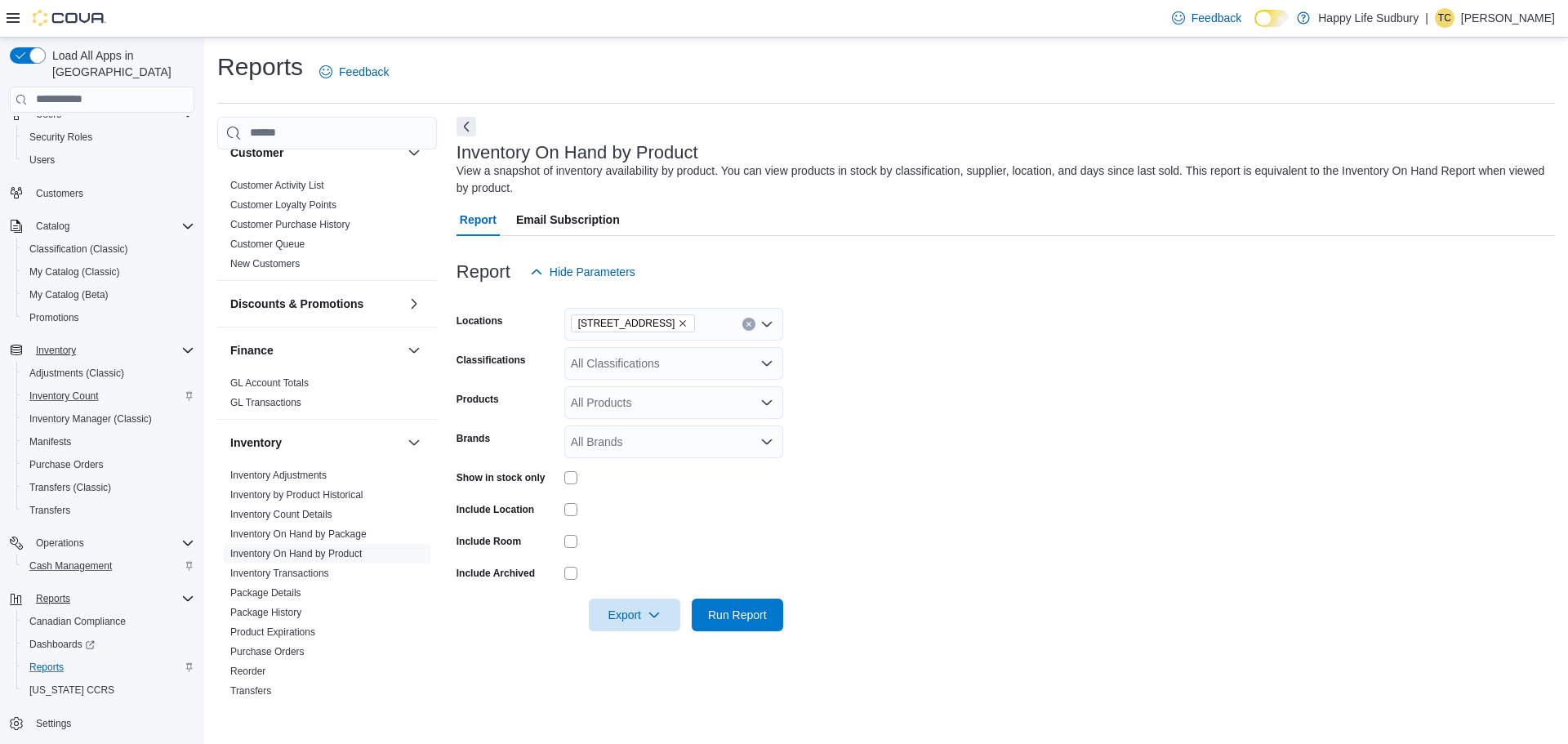
click at [869, 407] on form "Locations [STREET_ADDRESS] Classifications All Classifications Products All Pro…" at bounding box center [1005, 460] width 1098 height 343
click at [762, 402] on icon "Open list of options" at bounding box center [767, 402] width 13 height 13
click at [765, 368] on icon "Open list of options" at bounding box center [767, 363] width 13 height 13
click at [656, 414] on span "Accessories" at bounding box center [630, 414] width 62 height 16
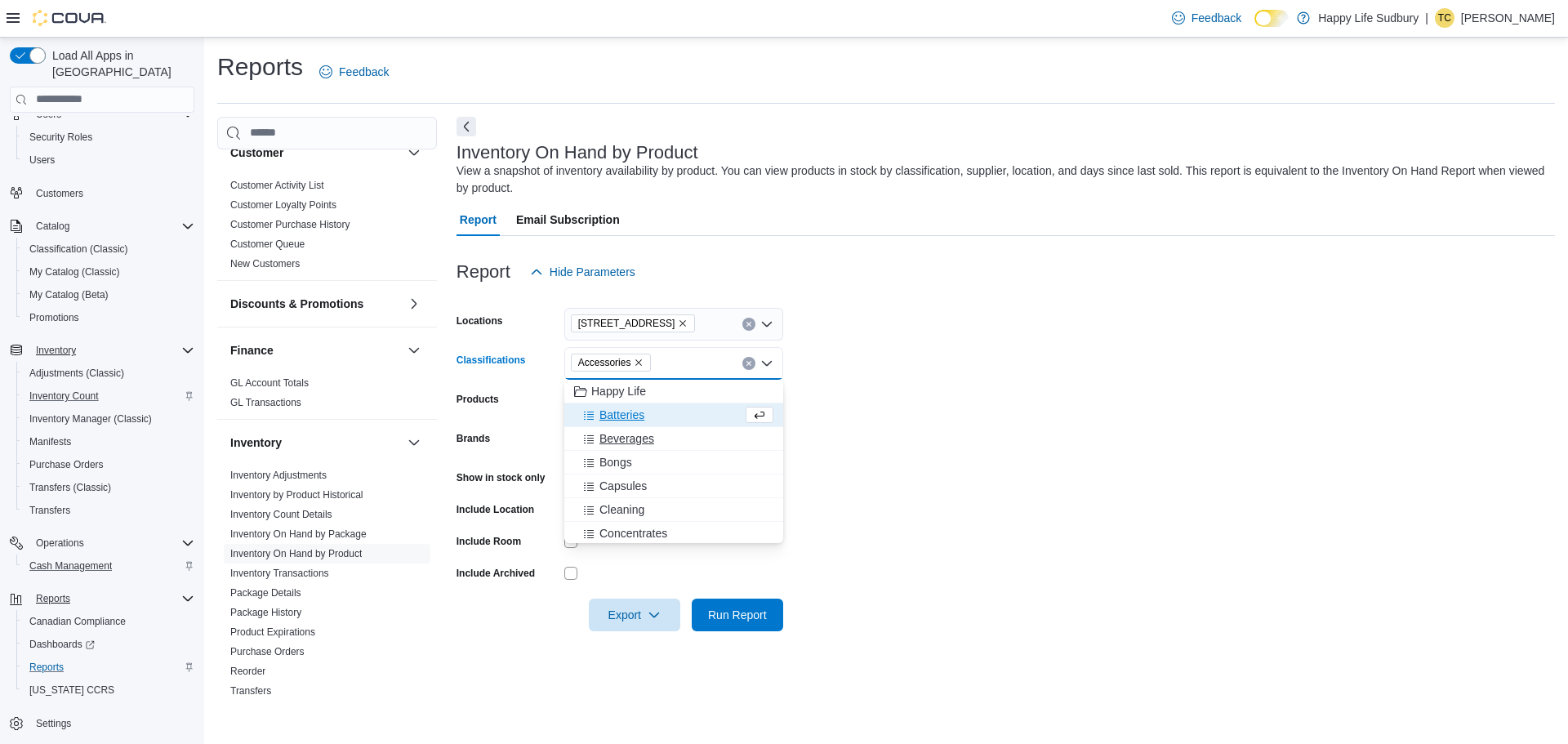
click at [644, 442] on span "Beverages" at bounding box center [626, 438] width 55 height 16
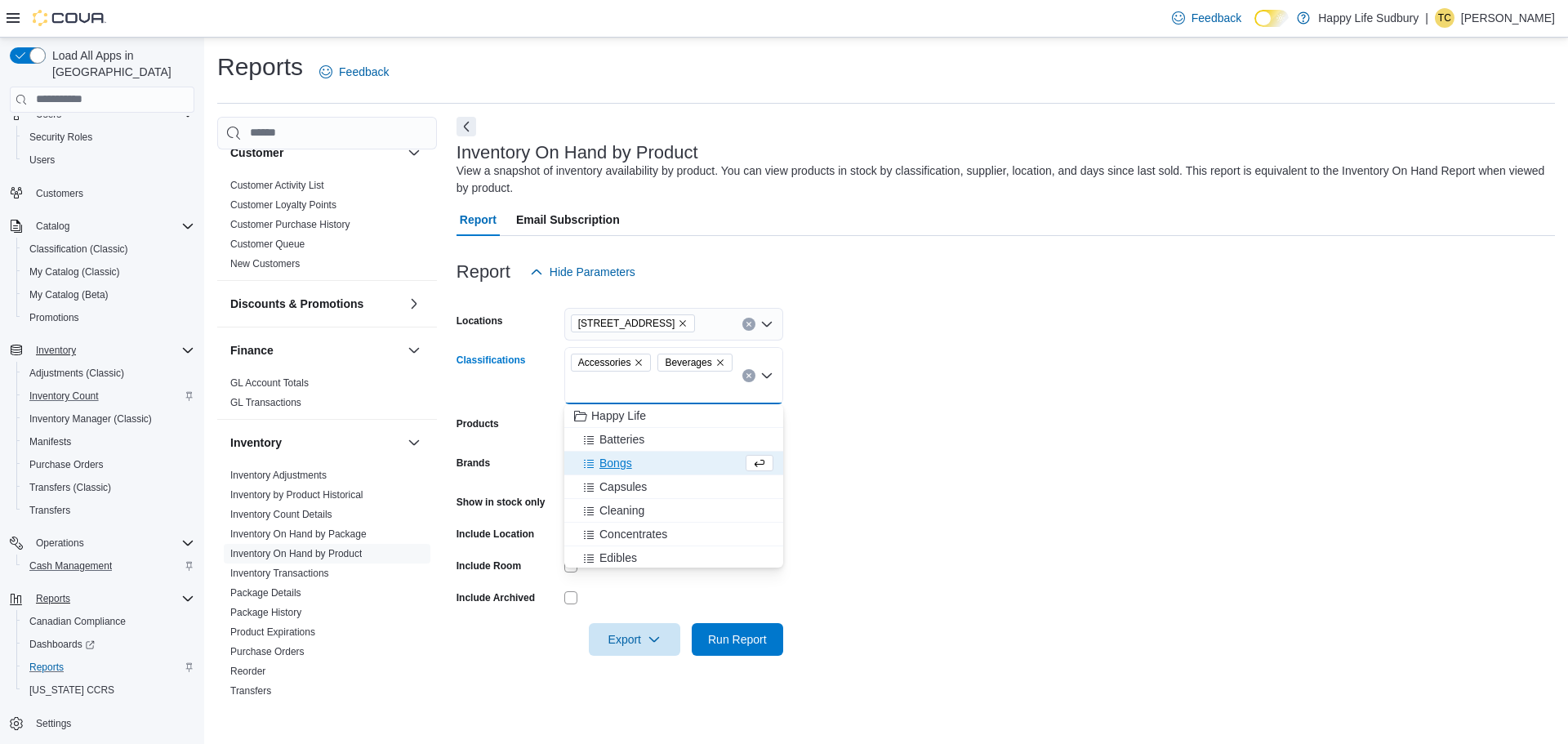
click at [630, 463] on span "Bongs" at bounding box center [615, 463] width 33 height 16
click at [630, 489] on span "Cleaning" at bounding box center [621, 487] width 45 height 16
click at [626, 482] on span "Grinders" at bounding box center [621, 476] width 44 height 16
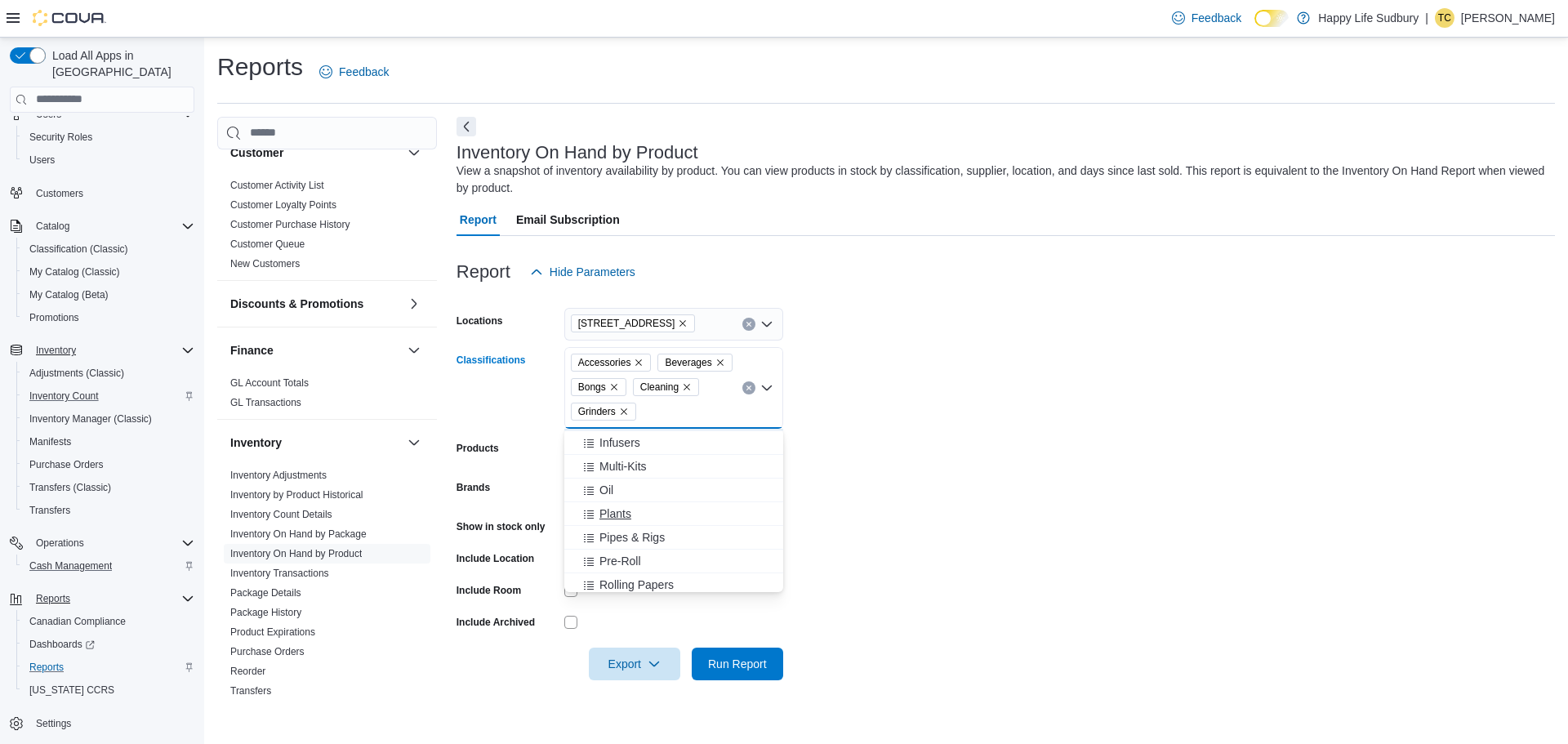
scroll to position [245, 0]
click at [643, 461] on span "Pipes & Rigs" at bounding box center [632, 455] width 66 height 16
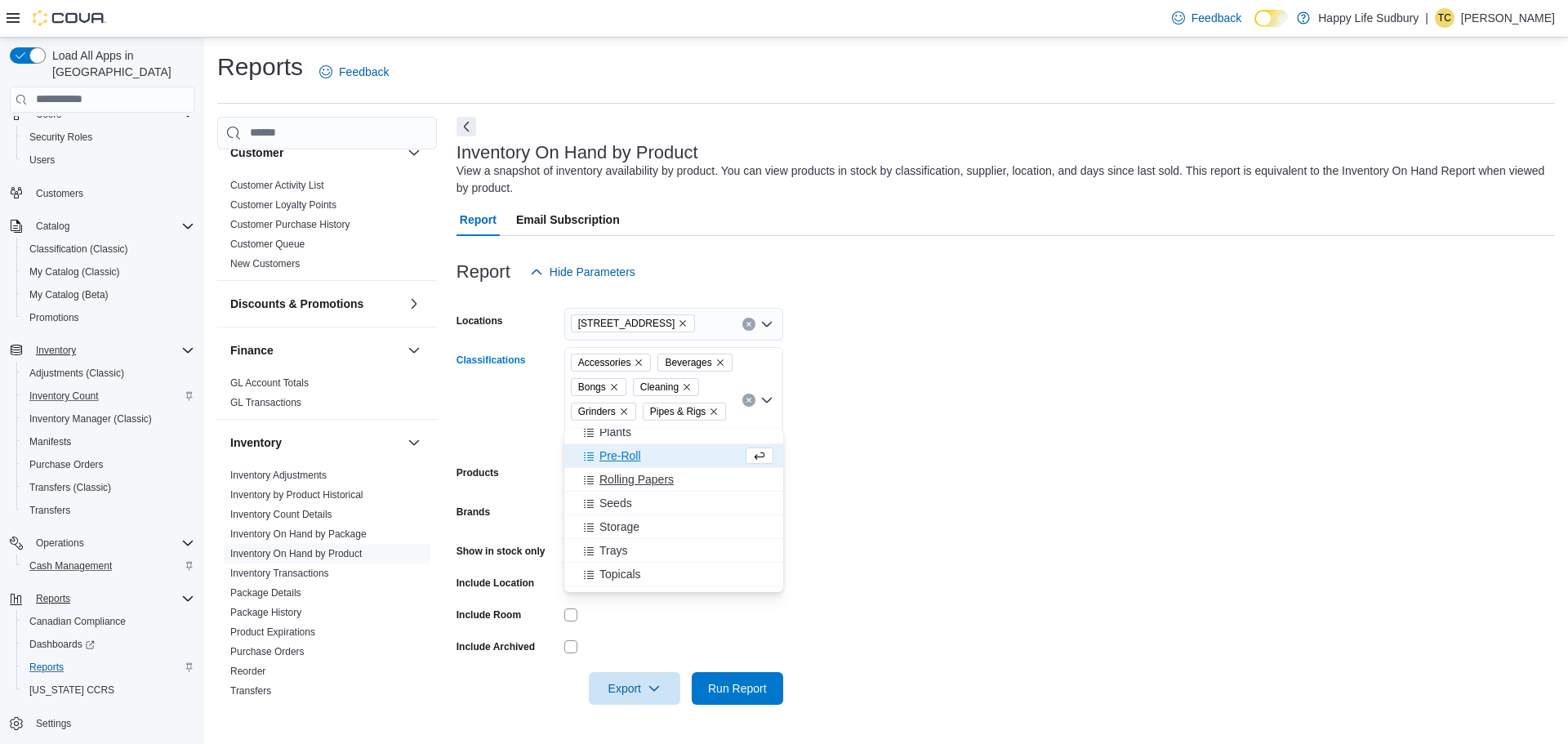
click at [636, 481] on span "Rolling Papers" at bounding box center [636, 479] width 75 height 16
click at [633, 511] on div "Seeds" at bounding box center [658, 504] width 168 height 16
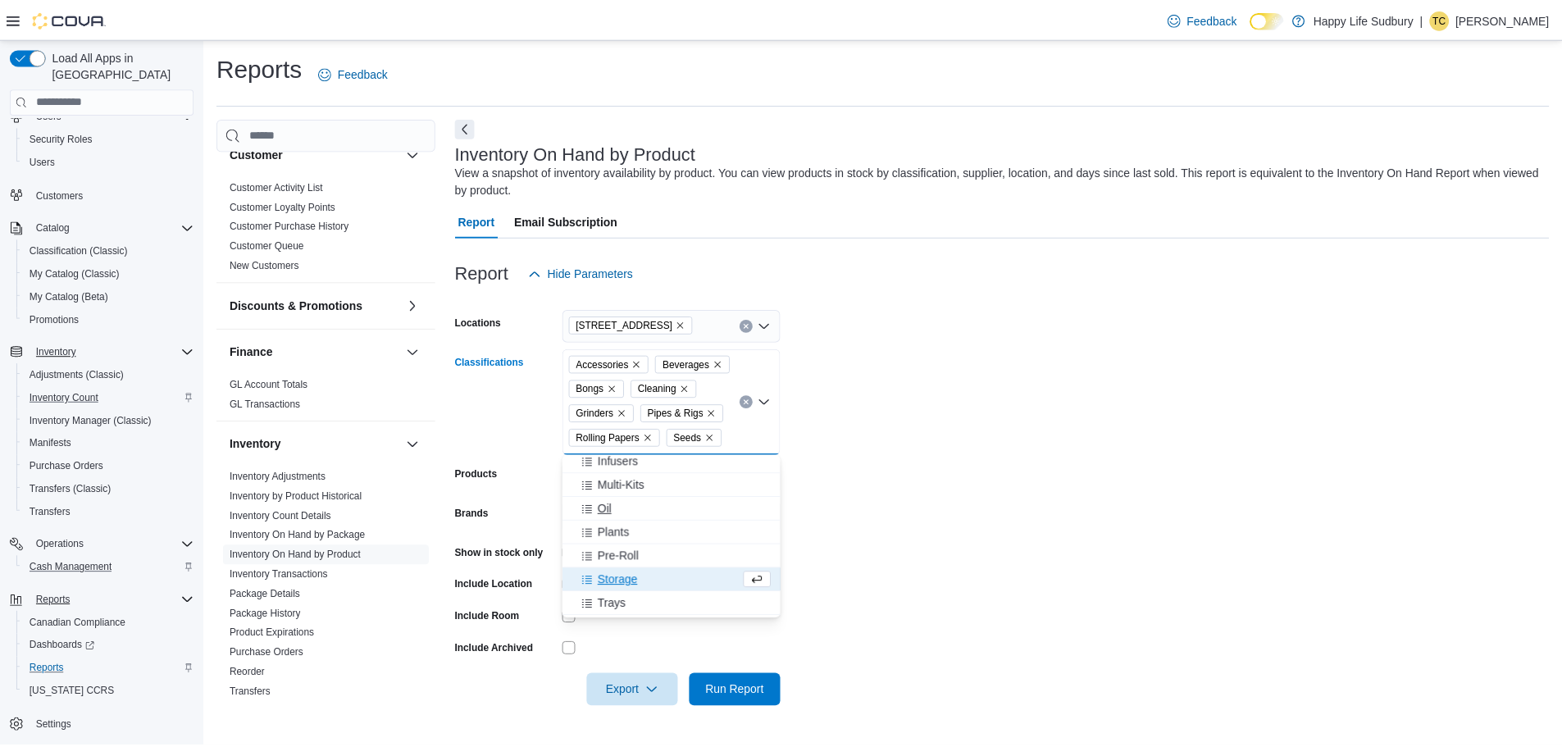
scroll to position [89, 0]
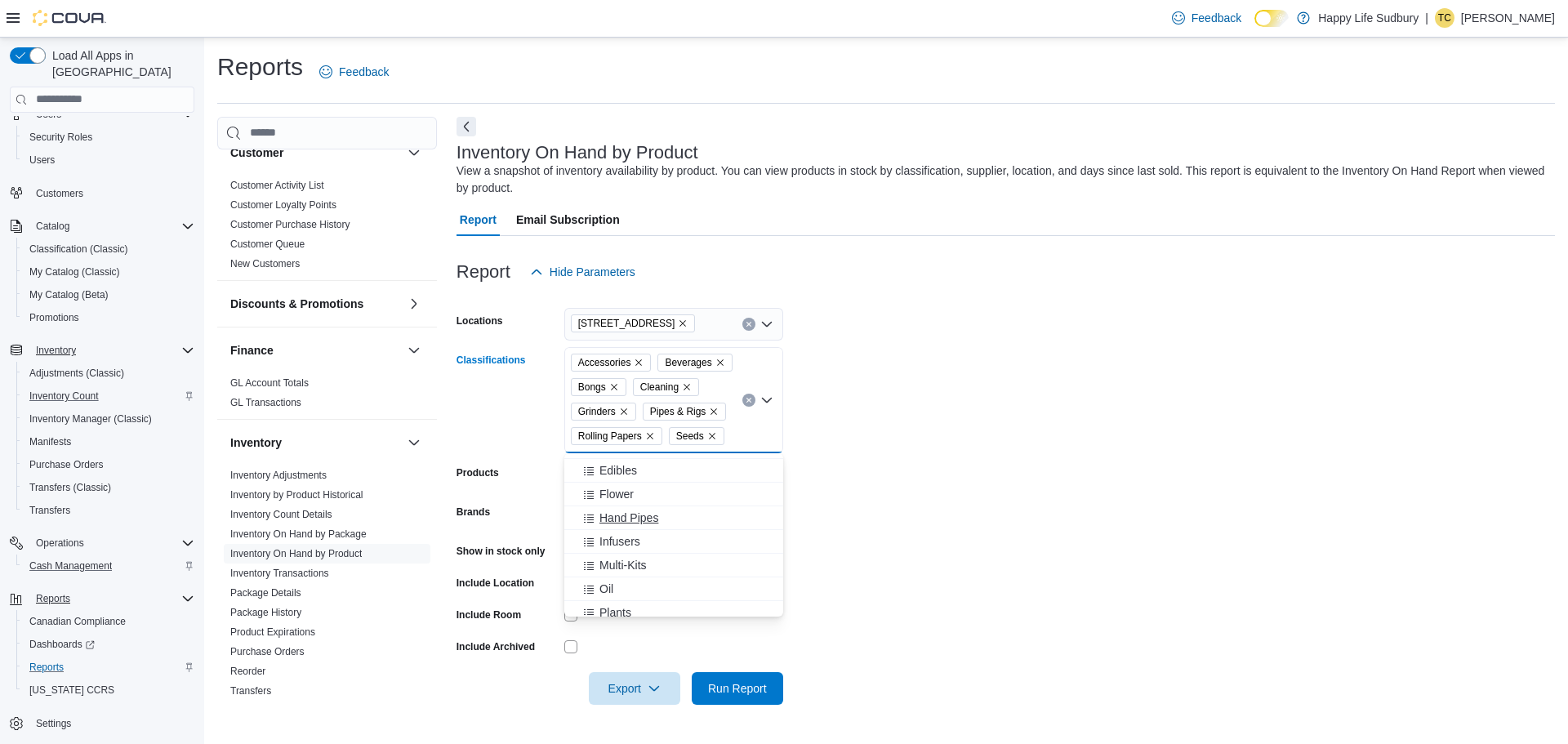
click at [629, 520] on span "Hand Pipes" at bounding box center [628, 518] width 59 height 16
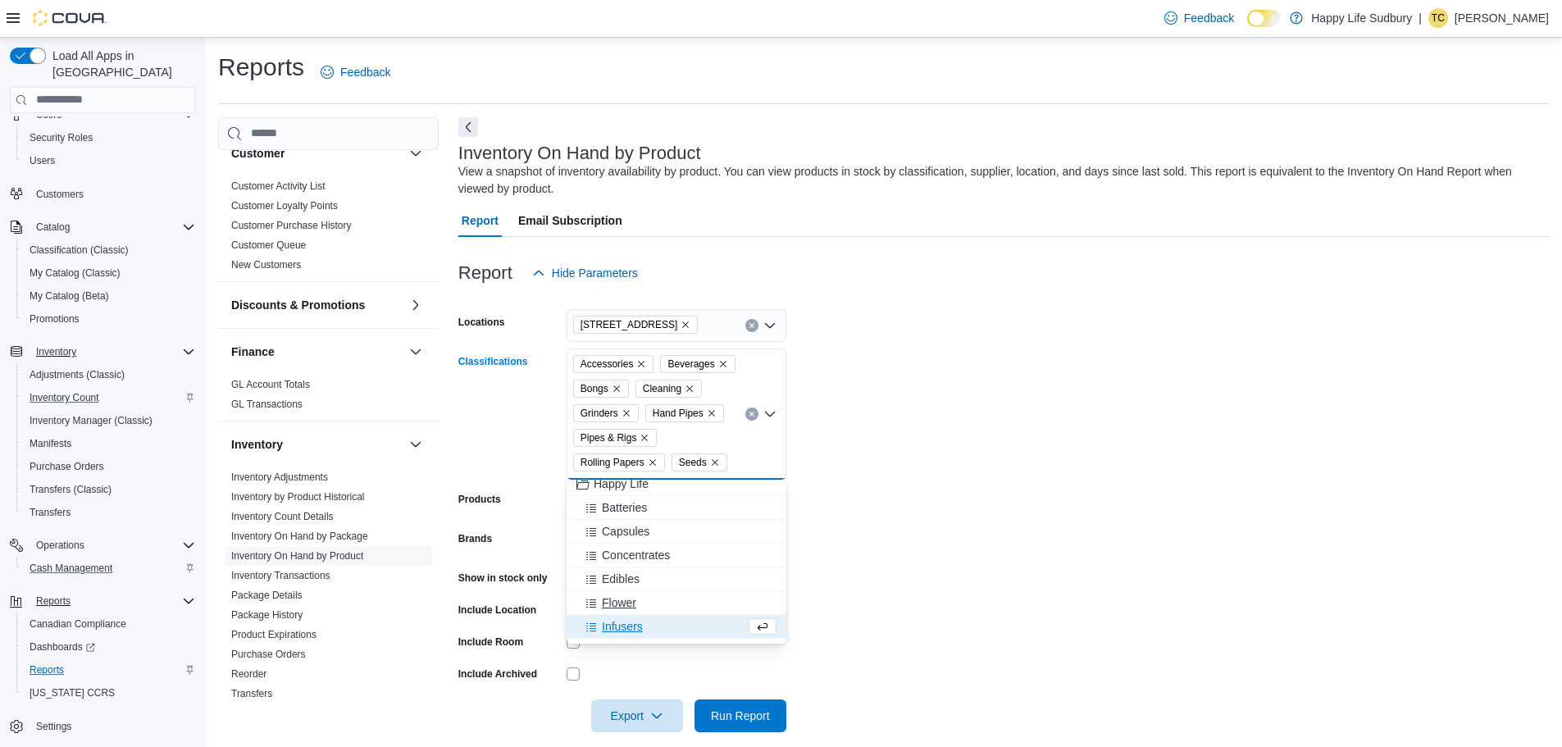
scroll to position [0, 0]
click at [718, 363] on icon "Remove Beverages from selection in this group" at bounding box center [723, 364] width 10 height 10
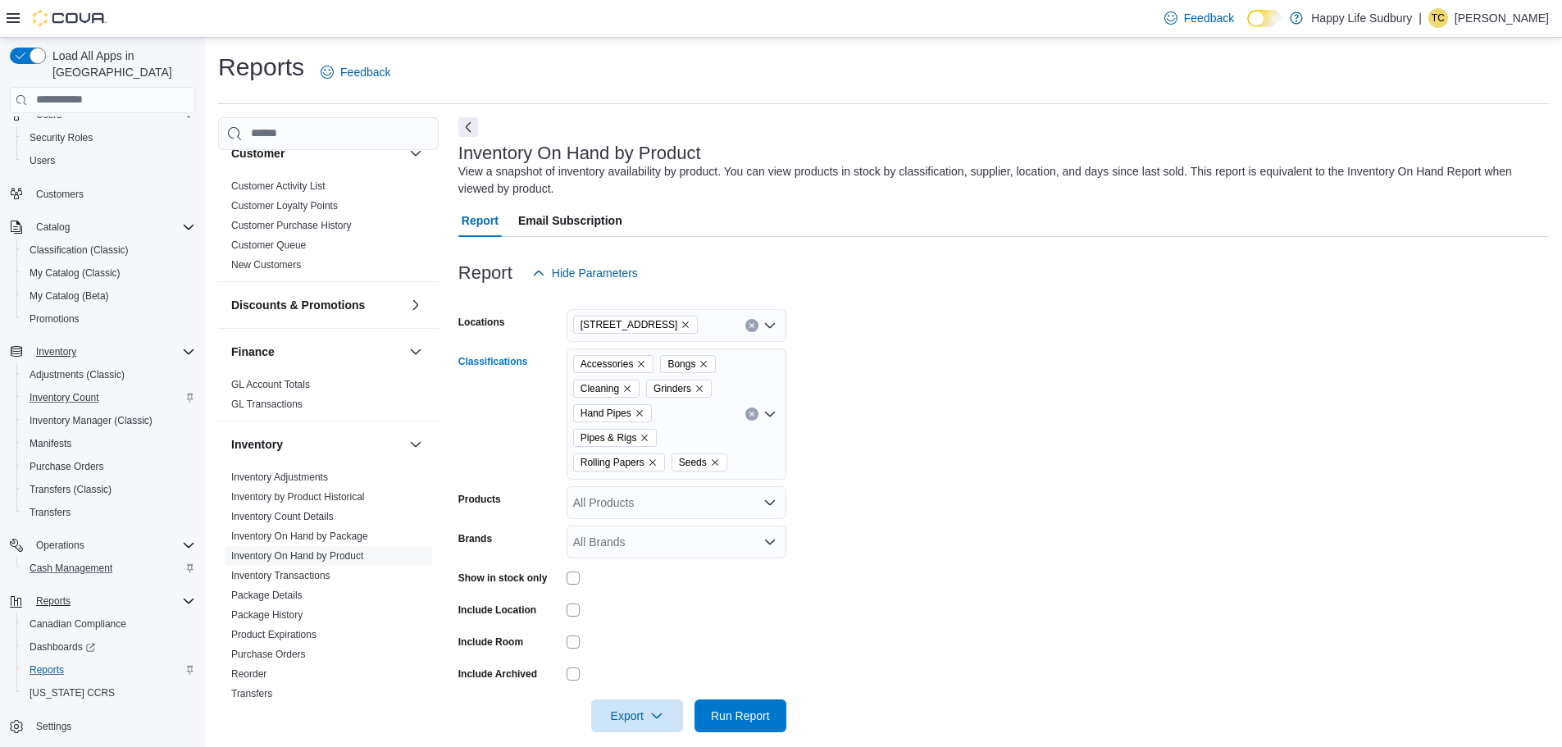
scroll to position [18, 0]
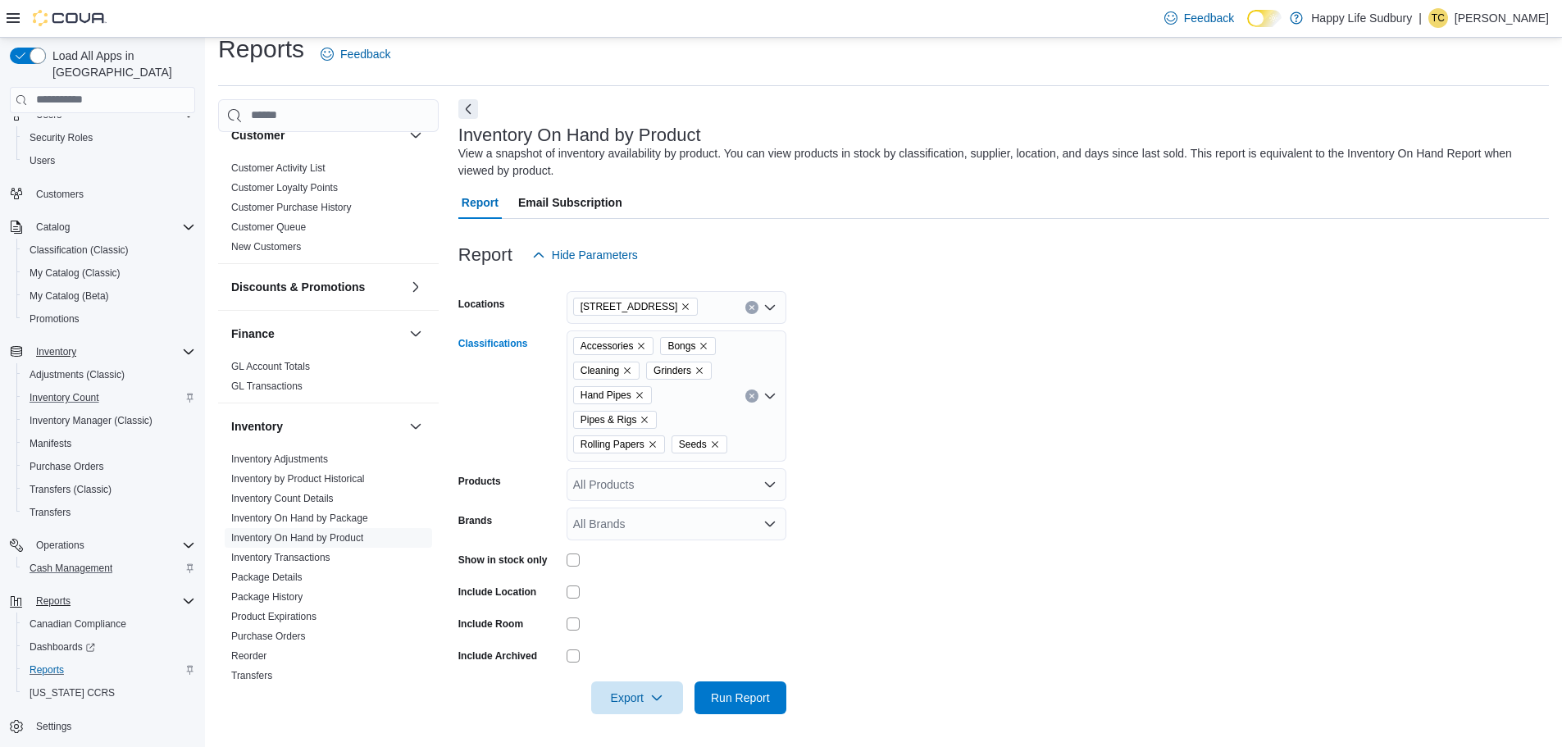
click at [765, 490] on icon "Open list of options" at bounding box center [770, 484] width 13 height 13
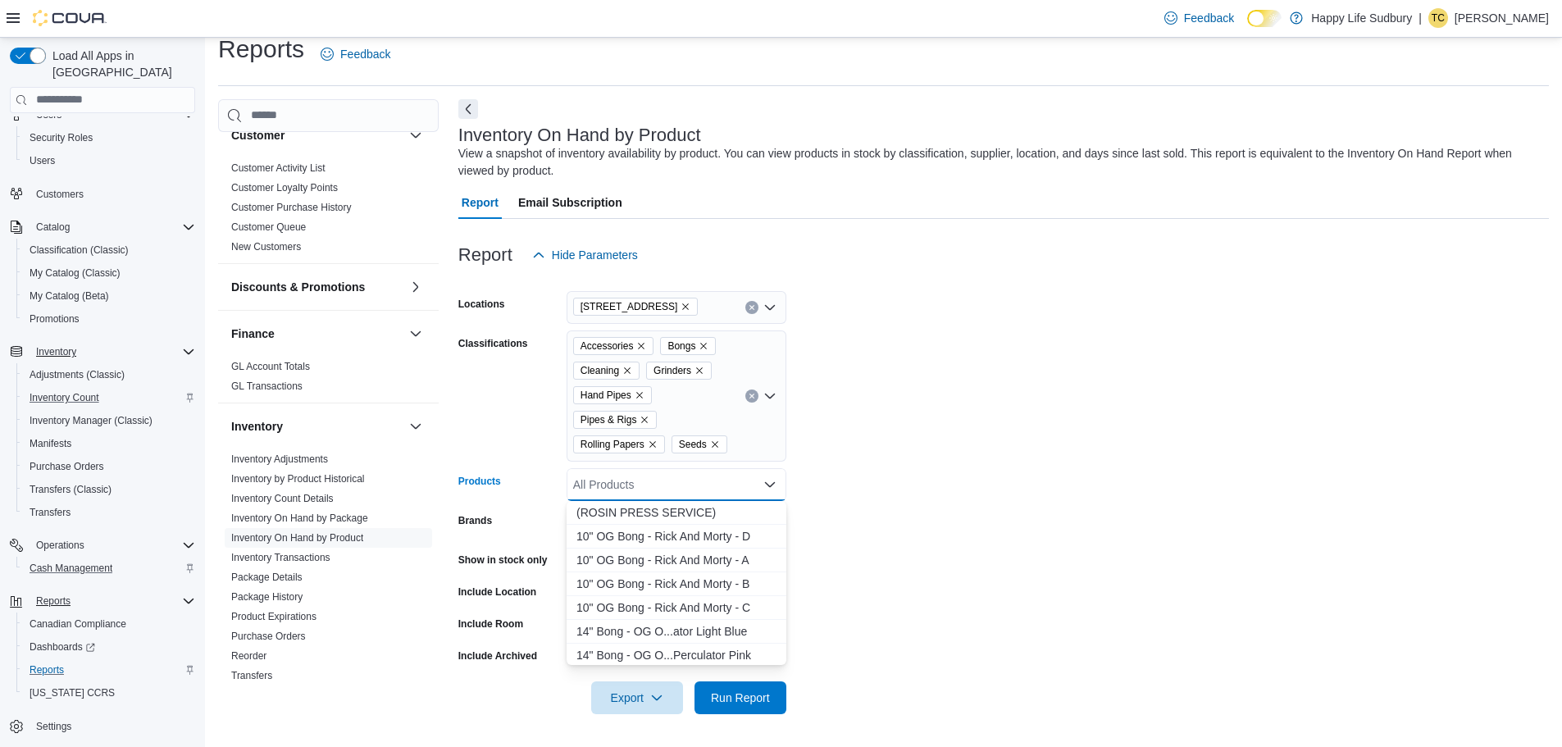
click at [769, 486] on icon "Close list of options" at bounding box center [770, 483] width 10 height 5
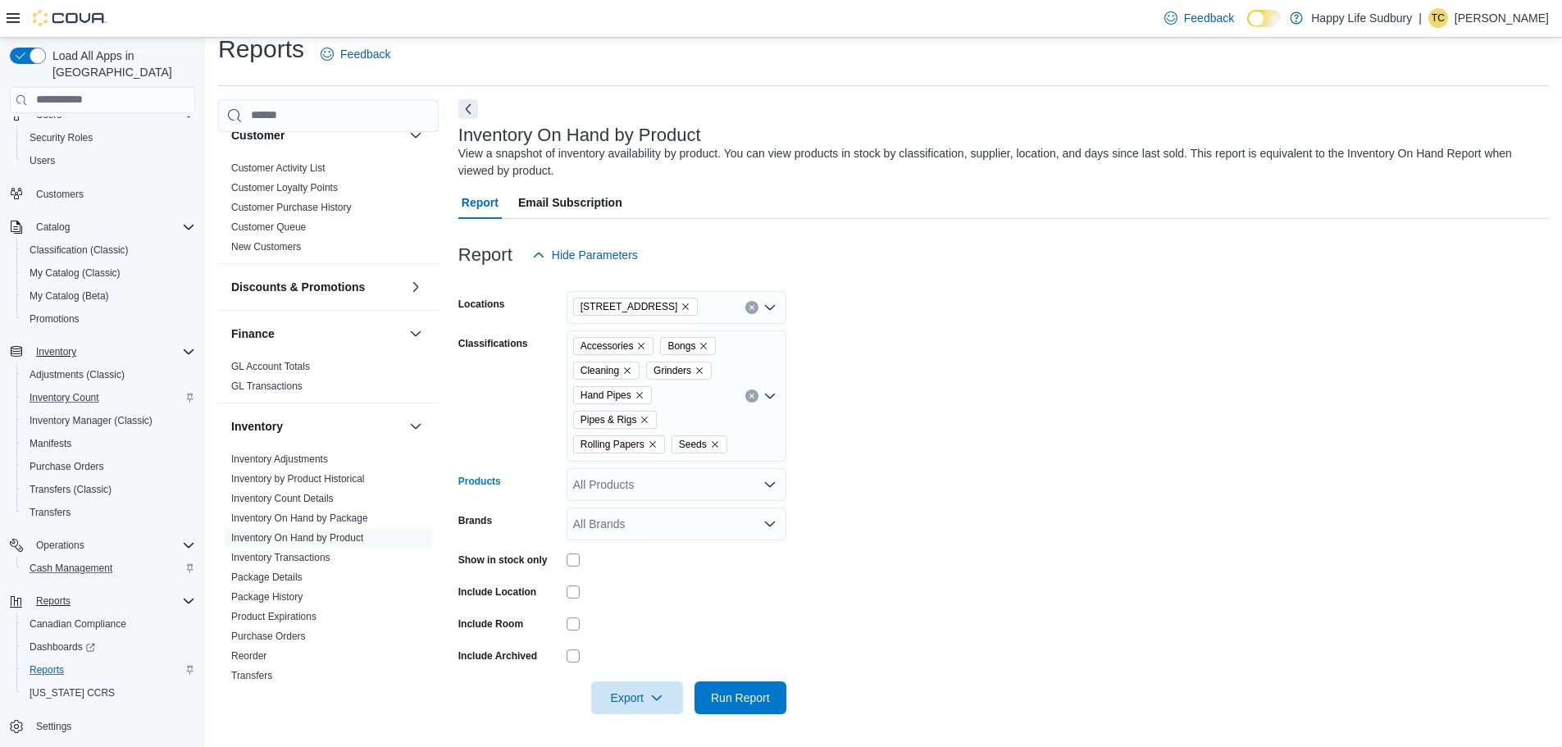
click at [771, 308] on icon "Open list of options" at bounding box center [770, 306] width 10 height 5
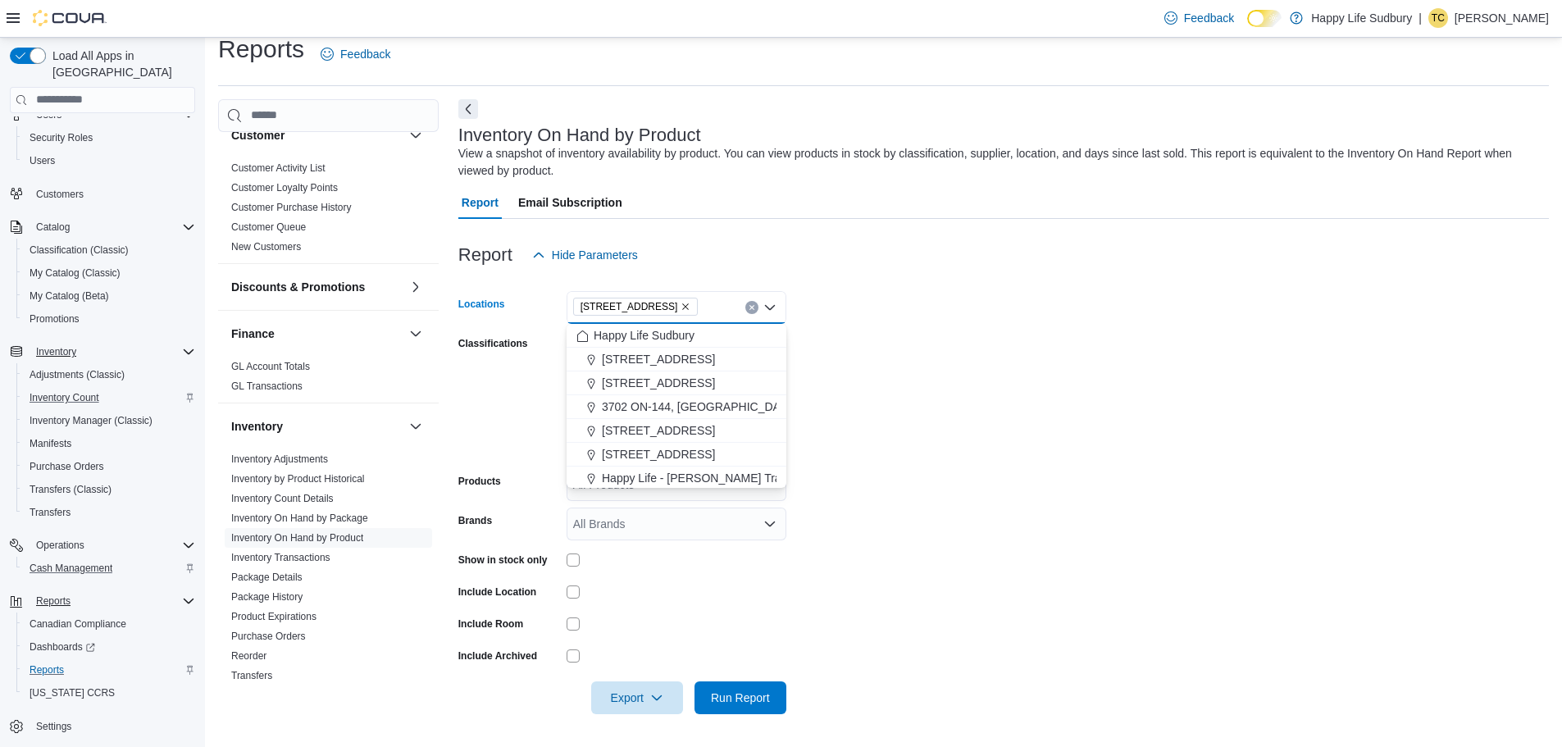
click at [770, 309] on icon "Close list of options" at bounding box center [770, 306] width 10 height 5
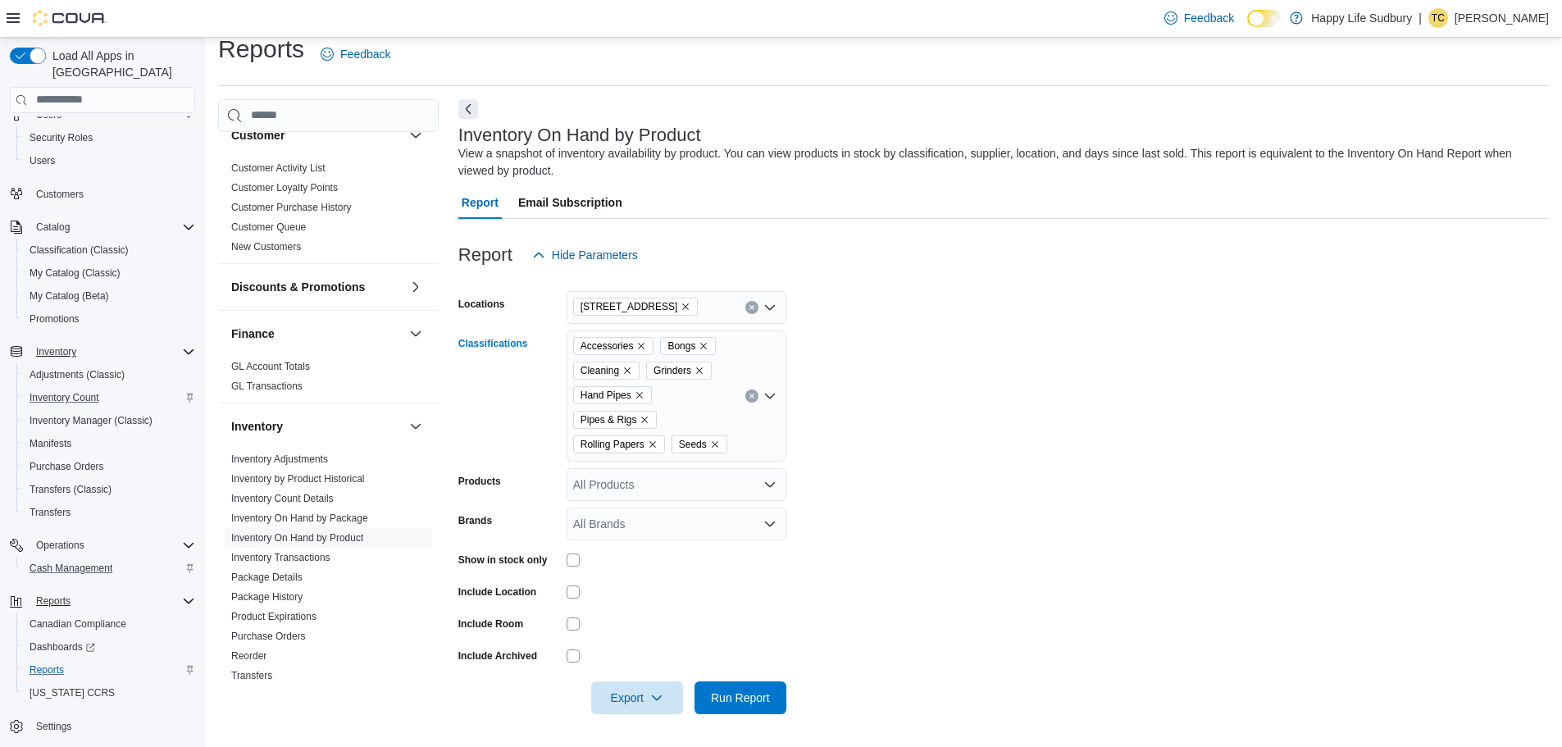
click at [772, 398] on icon "Open list of options" at bounding box center [770, 396] width 13 height 13
click at [611, 494] on span "Batteries" at bounding box center [624, 497] width 45 height 16
click at [901, 537] on form "Locations [STREET_ADDRESS] Classifications Accessories Batteries Bongs Cleaning…" at bounding box center [1003, 492] width 1091 height 443
click at [748, 691] on span "Run Report" at bounding box center [740, 697] width 59 height 16
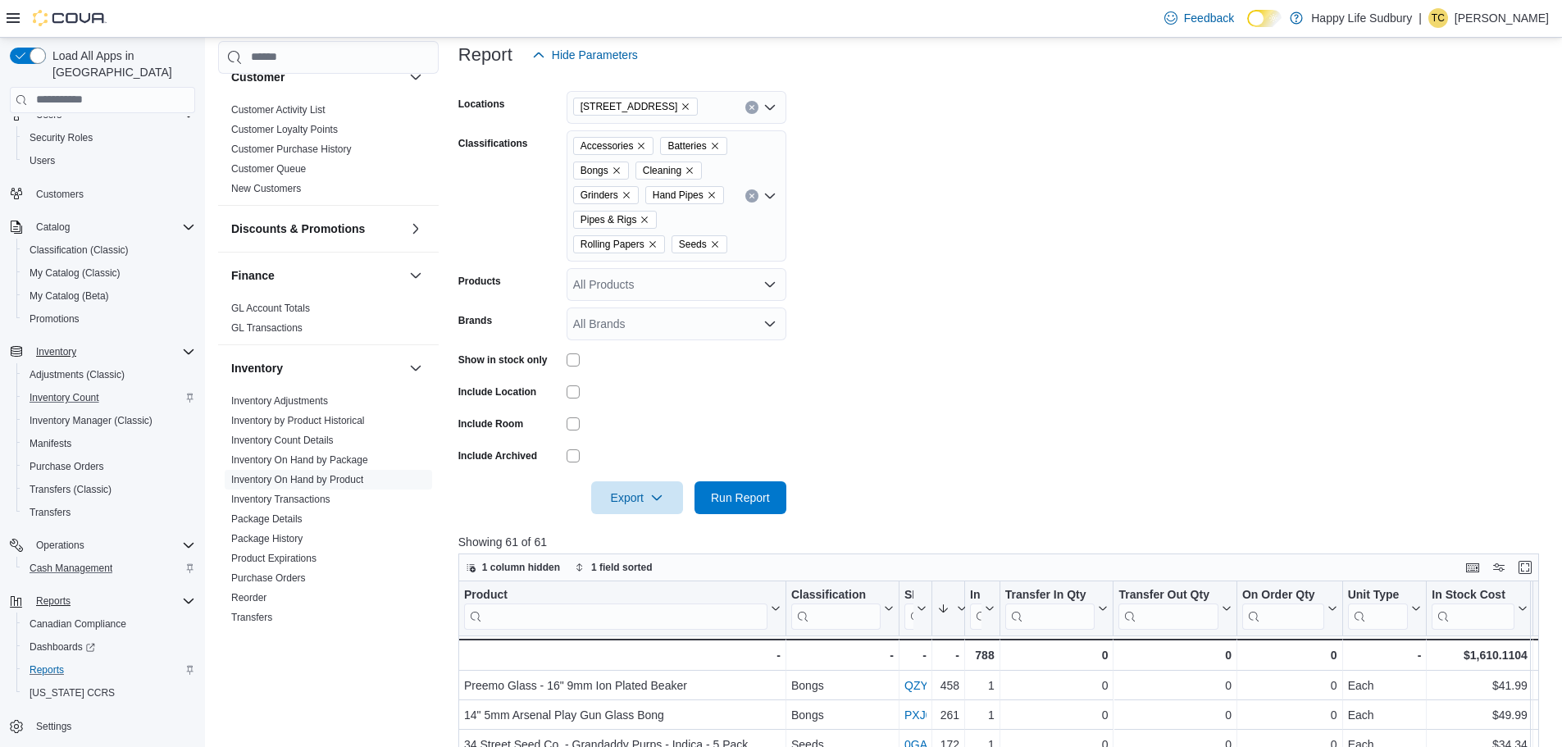
scroll to position [264, 0]
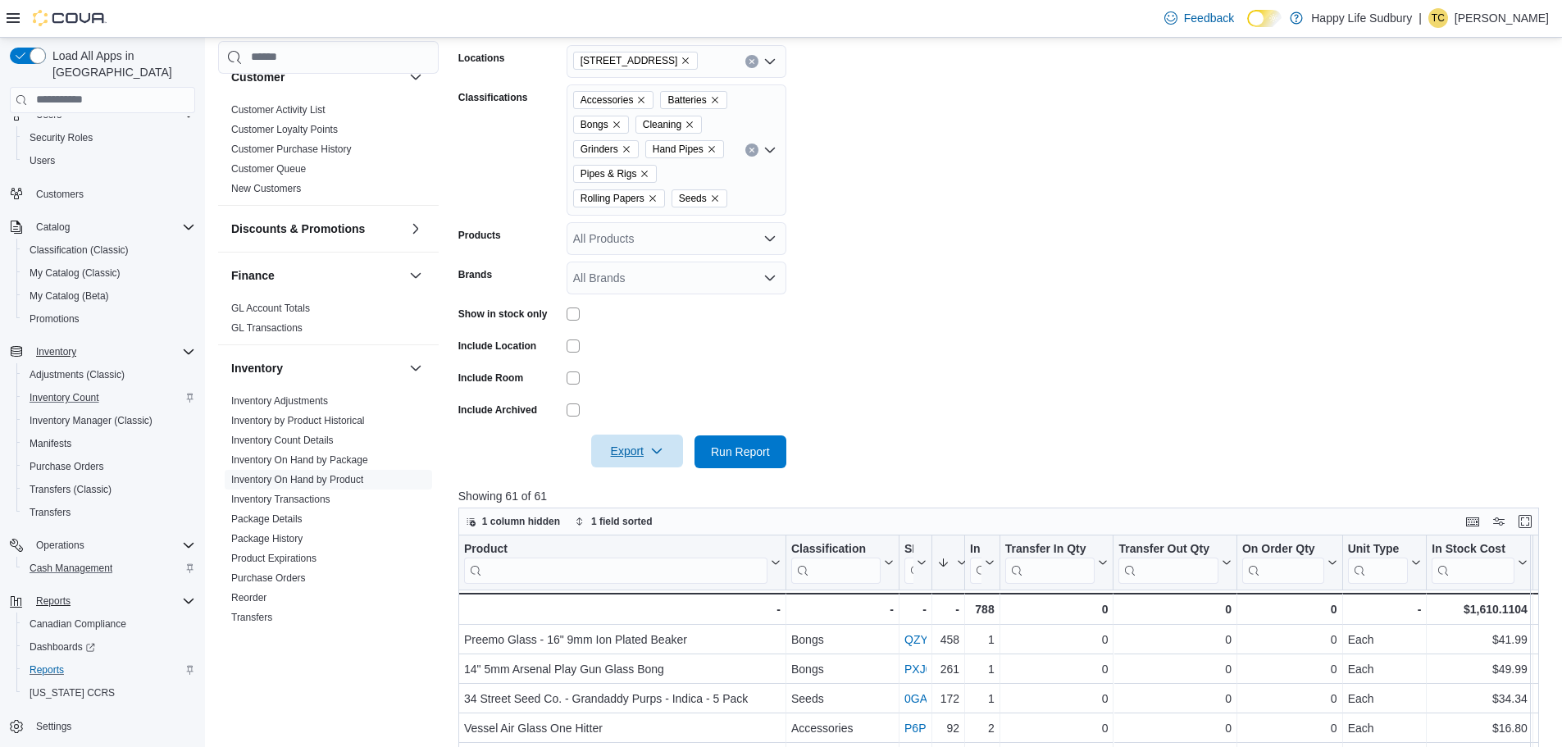
click at [666, 448] on span "Export" at bounding box center [637, 451] width 72 height 33
click at [643, 486] on span "Export to Excel" at bounding box center [640, 484] width 74 height 13
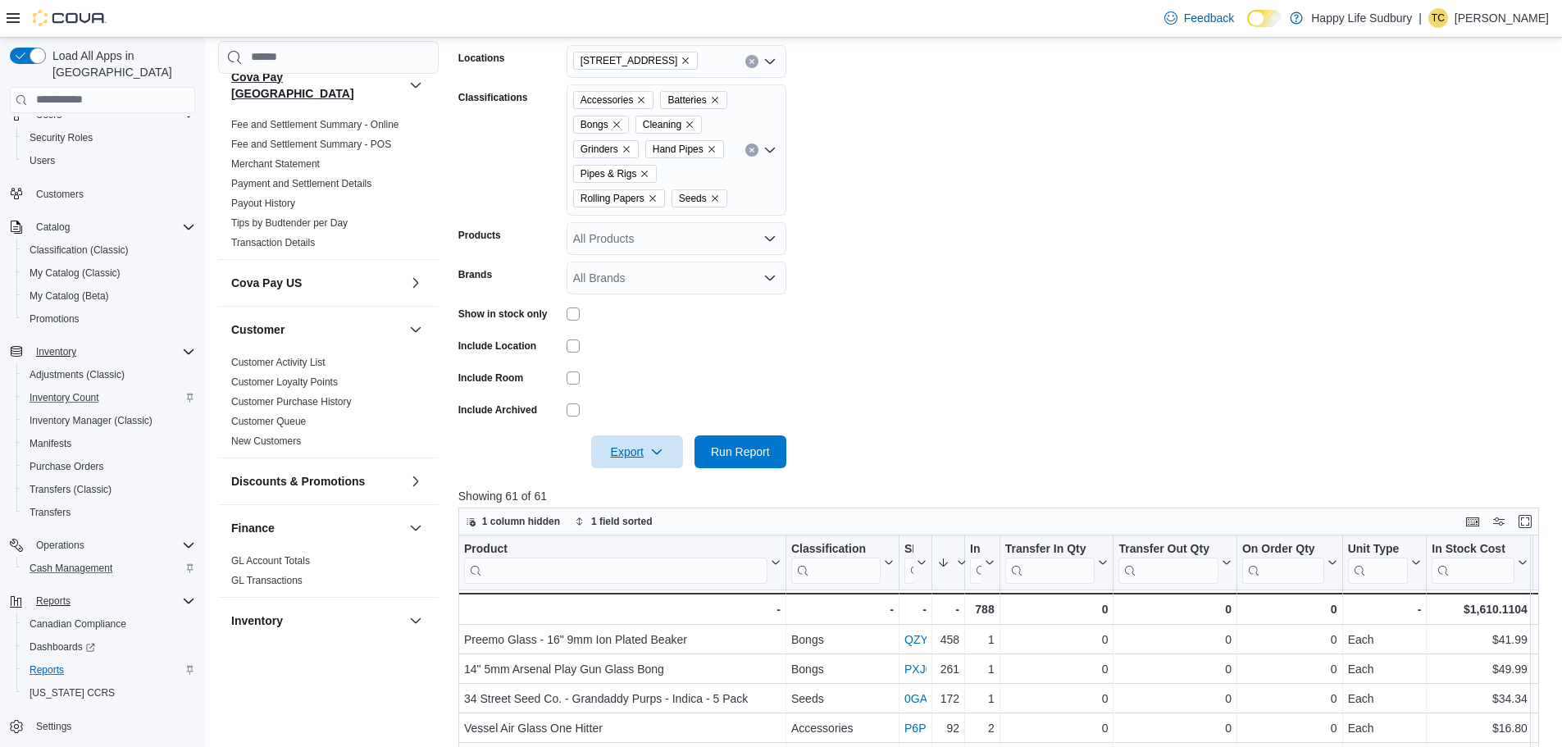
scroll to position [0, 0]
